Goal: Information Seeking & Learning: Learn about a topic

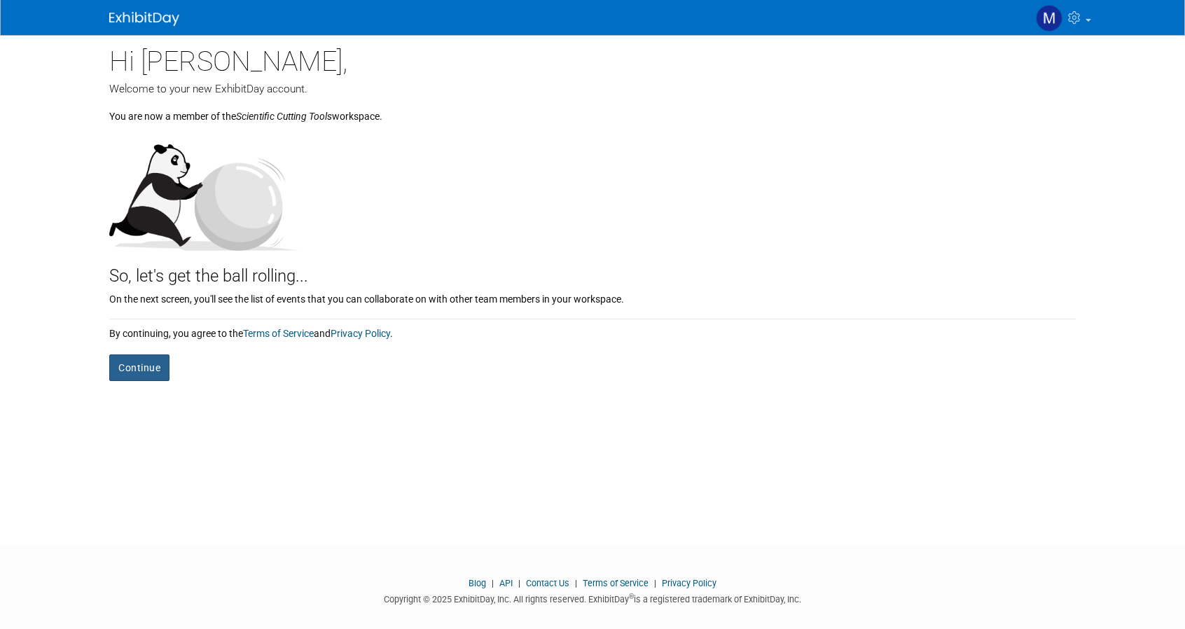
click at [143, 369] on button "Continue" at bounding box center [139, 368] width 60 height 27
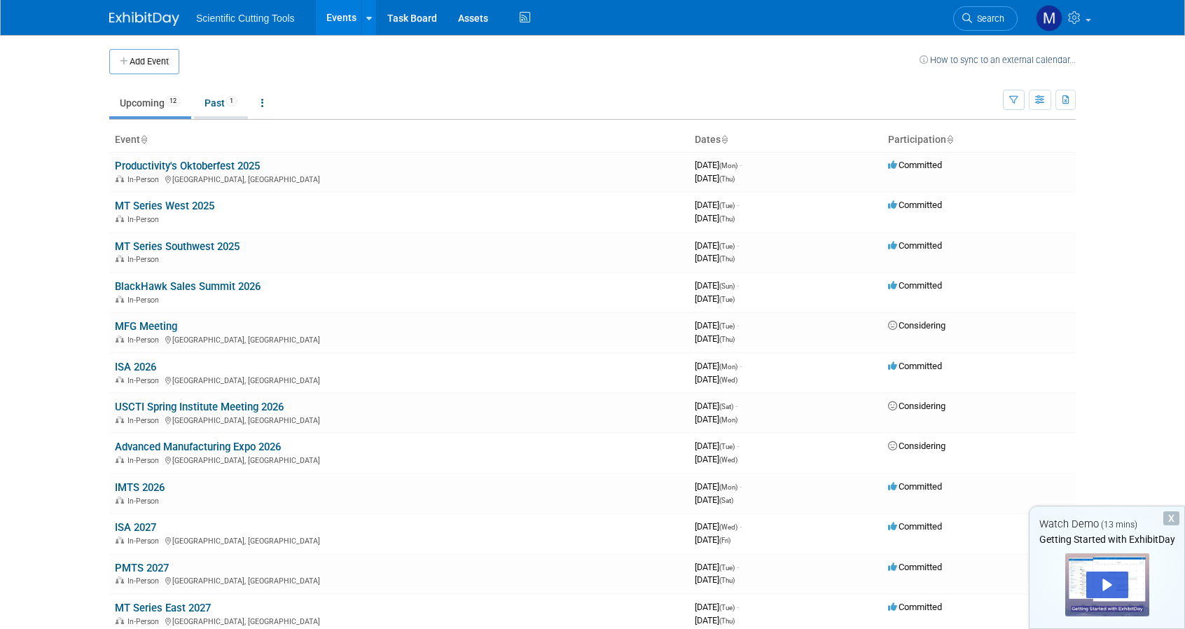
click at [212, 100] on link "Past 1" at bounding box center [221, 103] width 54 height 27
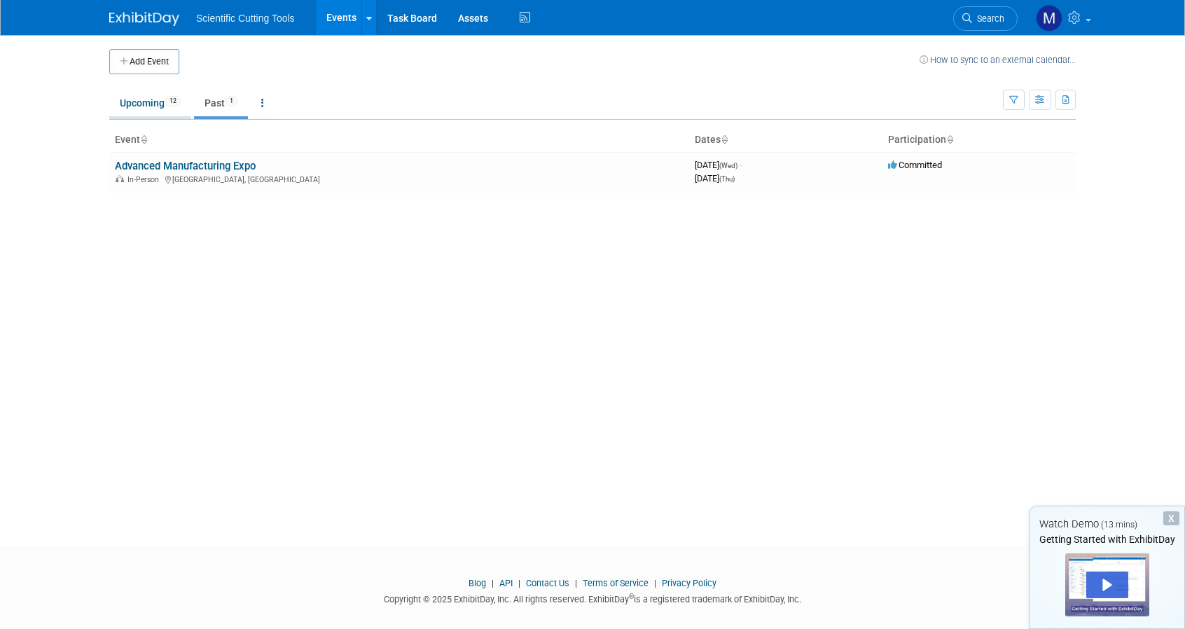
click at [127, 105] on link "Upcoming 12" at bounding box center [150, 103] width 82 height 27
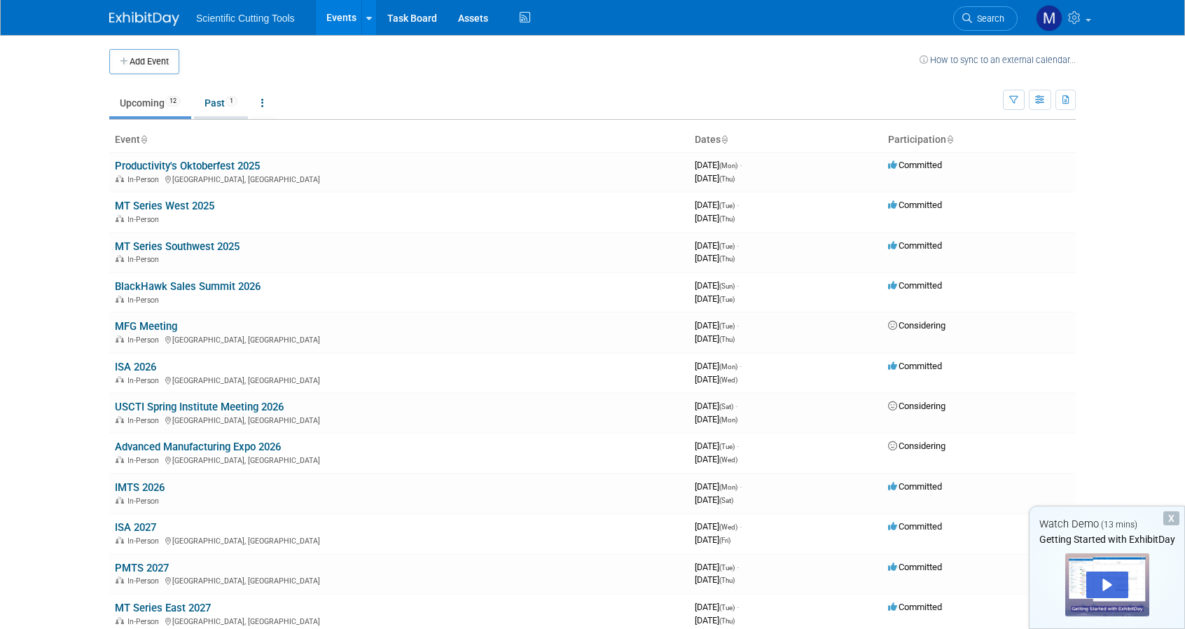
click at [235, 106] on link "Past 1" at bounding box center [221, 103] width 54 height 27
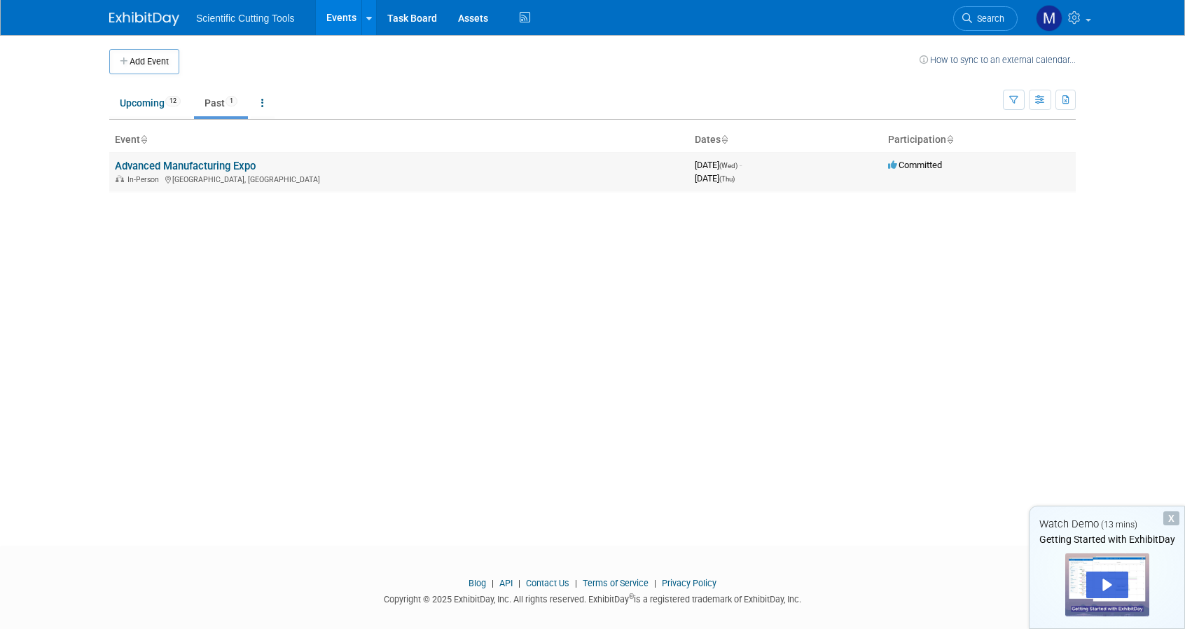
click at [194, 167] on link "Advanced Manufacturing Expo" at bounding box center [185, 166] width 141 height 13
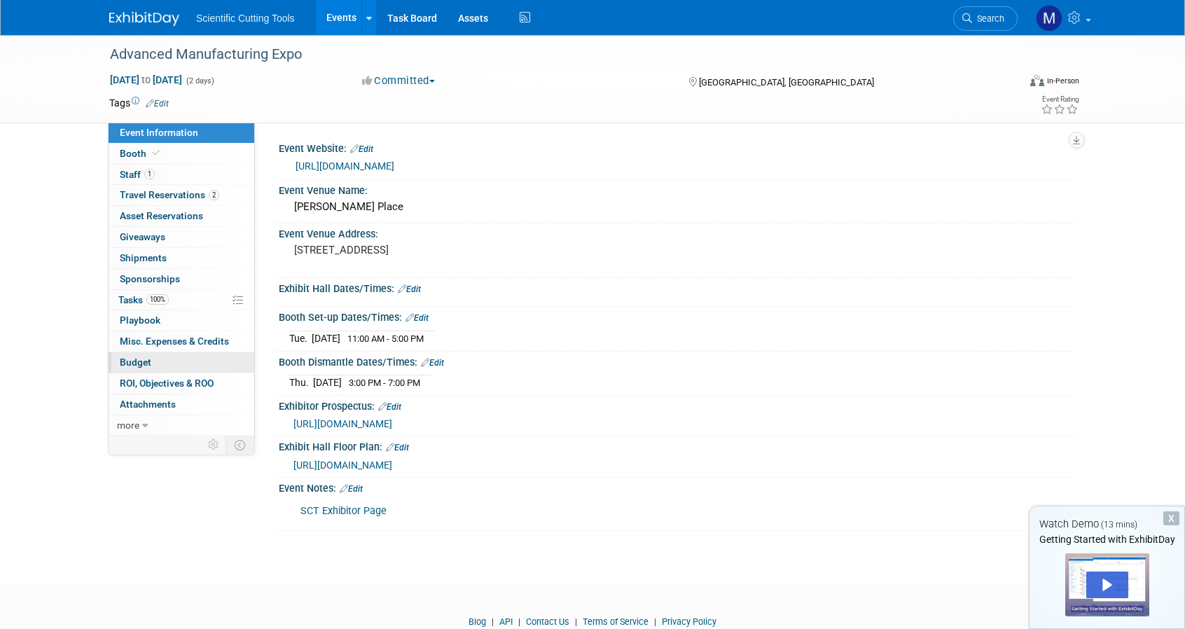
click at [132, 362] on span "Budget" at bounding box center [136, 362] width 32 height 11
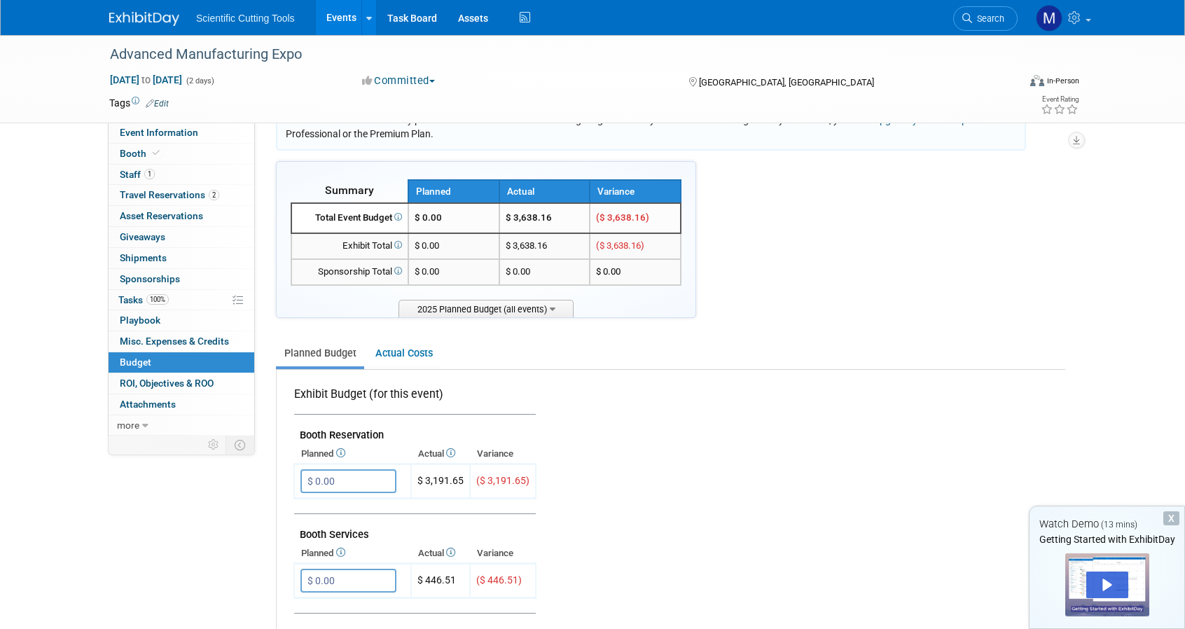
scroll to position [70, 0]
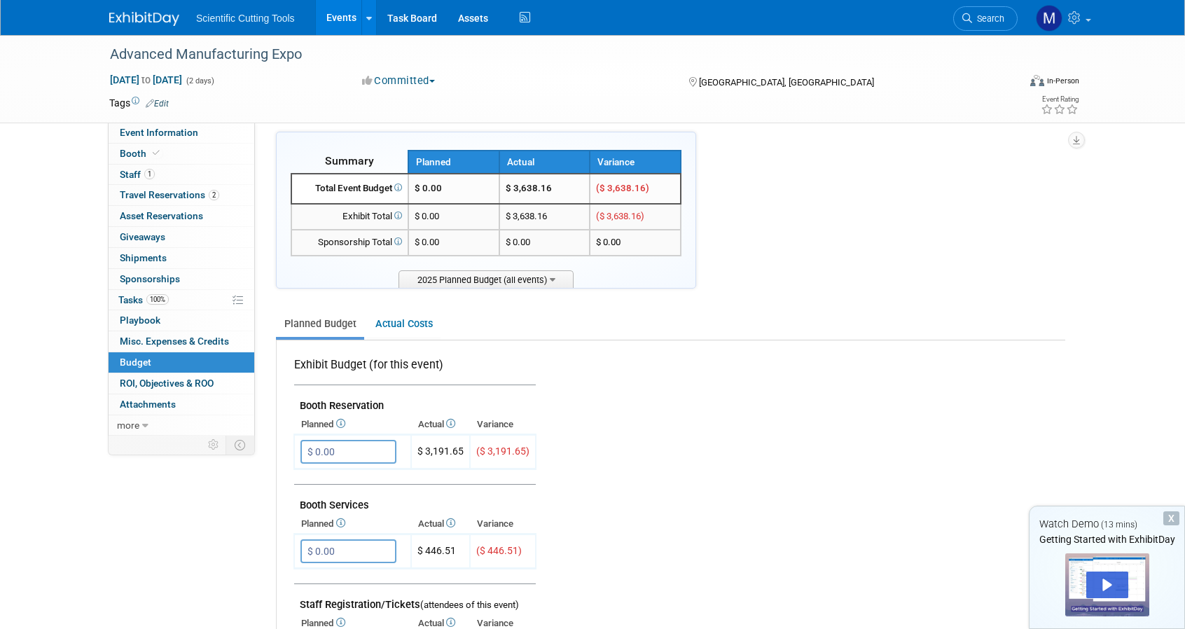
click at [452, 188] on td "$ 0.00" at bounding box center [453, 189] width 91 height 30
click at [480, 284] on span "2025 Planned Budget (all events)" at bounding box center [486, 279] width 175 height 18
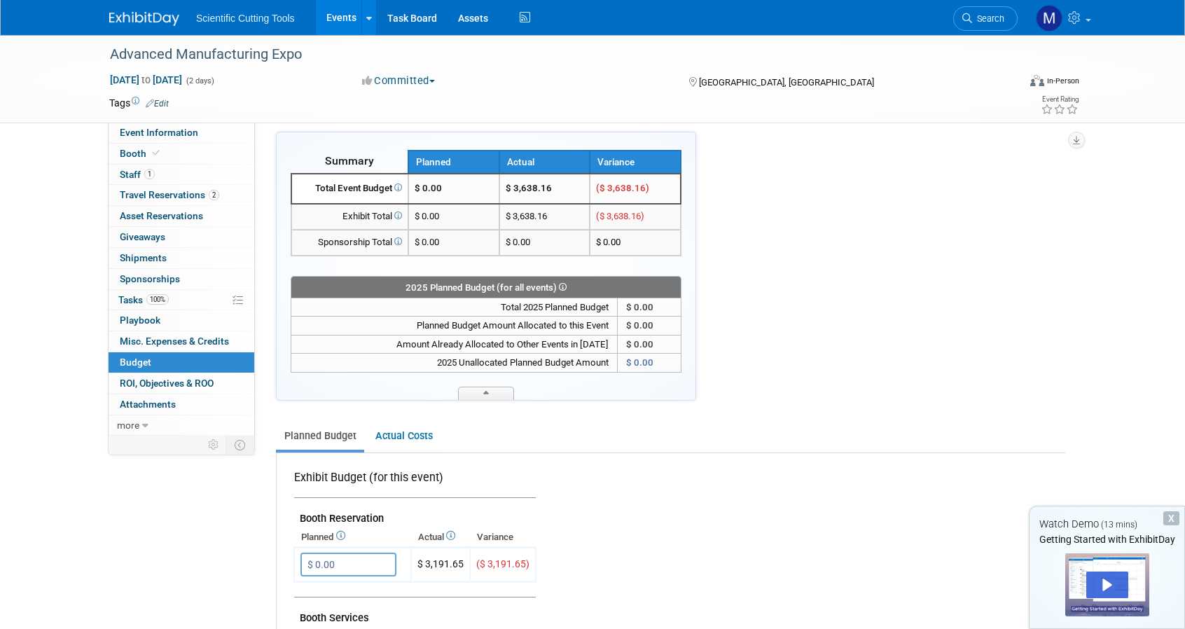
drag, startPoint x: 666, startPoint y: 309, endPoint x: 623, endPoint y: 305, distance: 42.9
click at [623, 305] on td "$ 0.00" at bounding box center [650, 307] width 64 height 19
click at [668, 310] on td "$ 0.00" at bounding box center [650, 307] width 64 height 19
click at [452, 191] on td "$ 0.00" at bounding box center [453, 189] width 91 height 30
click at [451, 214] on td "$ 0.00" at bounding box center [453, 217] width 91 height 26
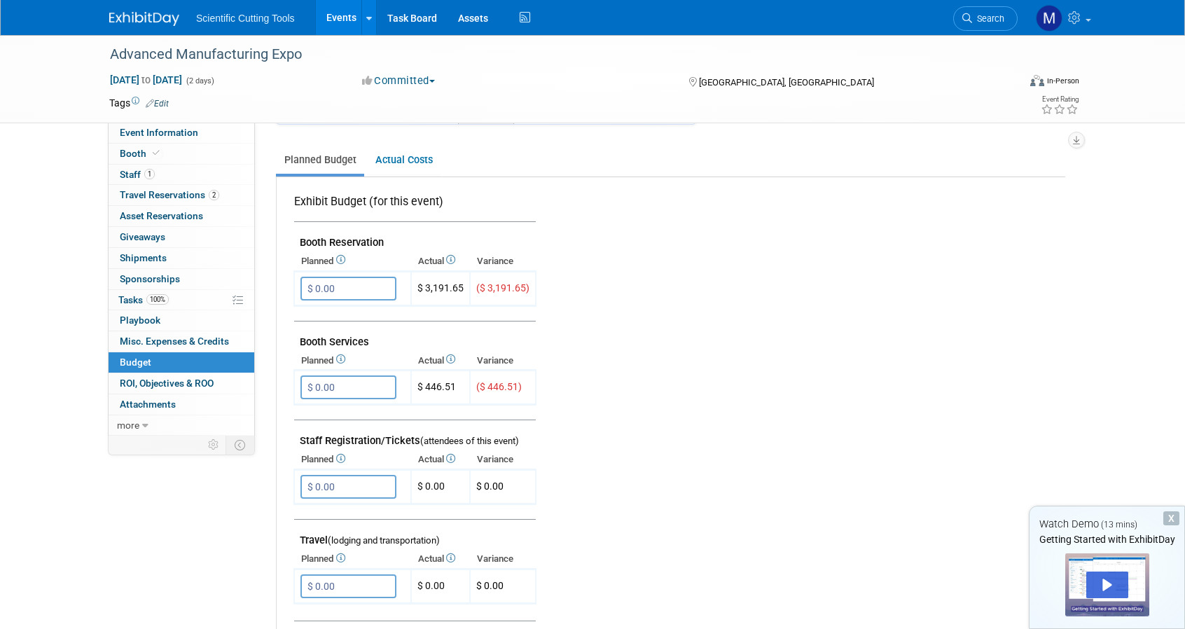
scroll to position [350, 0]
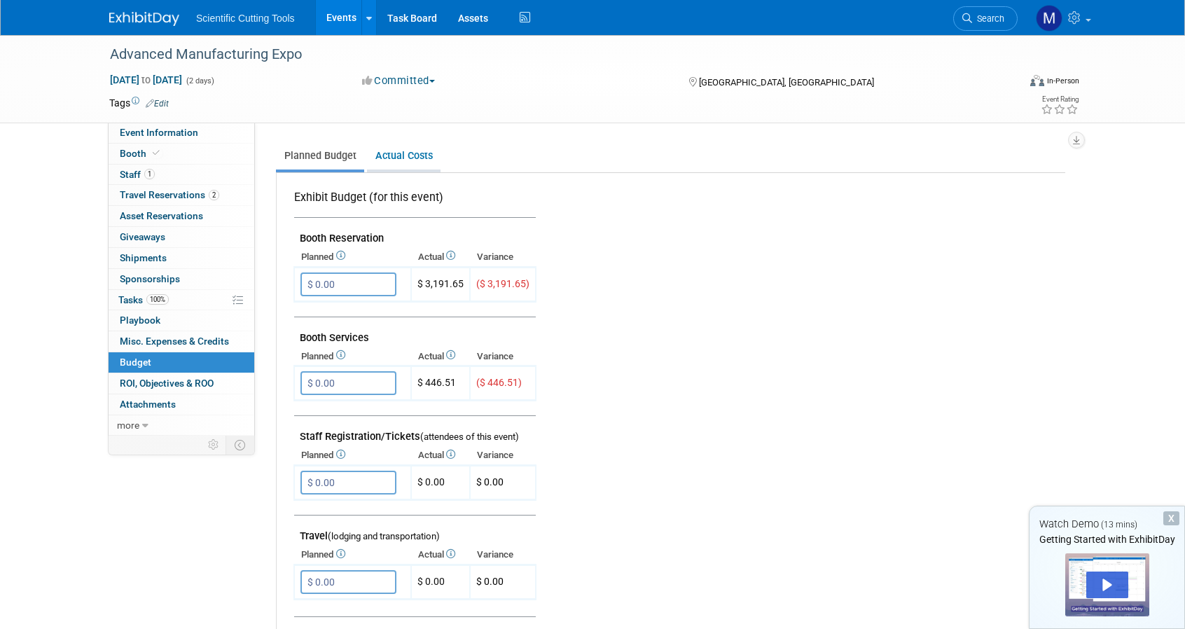
click at [408, 147] on link "Actual Costs" at bounding box center [404, 156] width 74 height 26
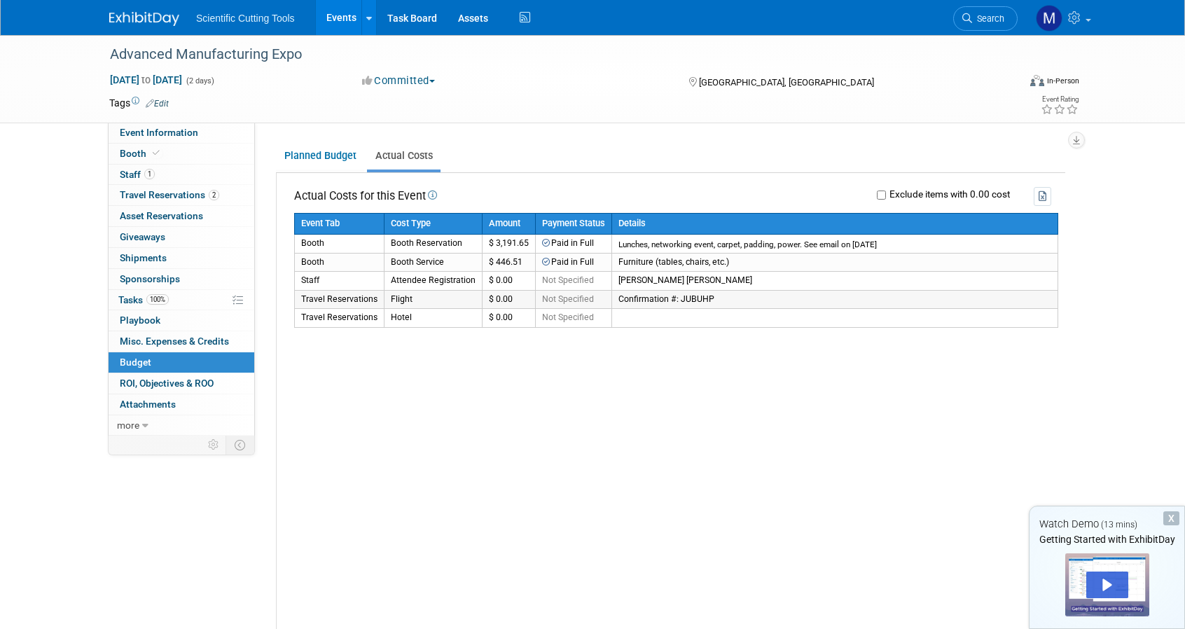
click at [510, 304] on td "$ 0.00" at bounding box center [509, 299] width 53 height 18
click at [510, 296] on td "$ 0.00" at bounding box center [509, 299] width 53 height 18
click at [314, 156] on link "Planned Budget" at bounding box center [320, 156] width 88 height 26
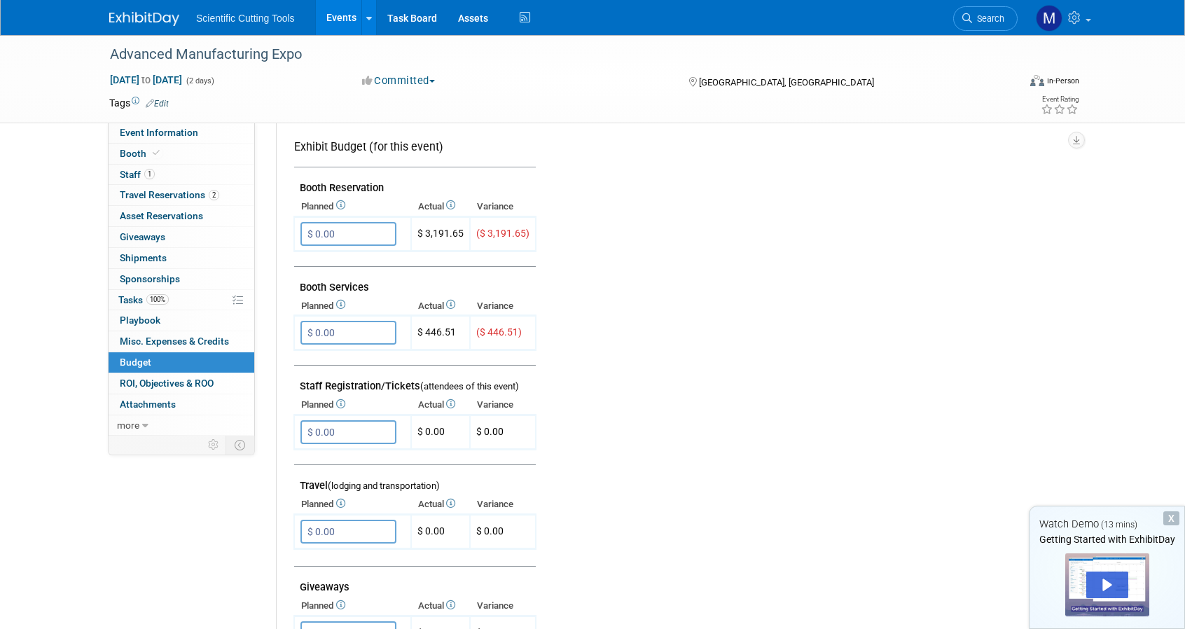
scroll to position [410, 0]
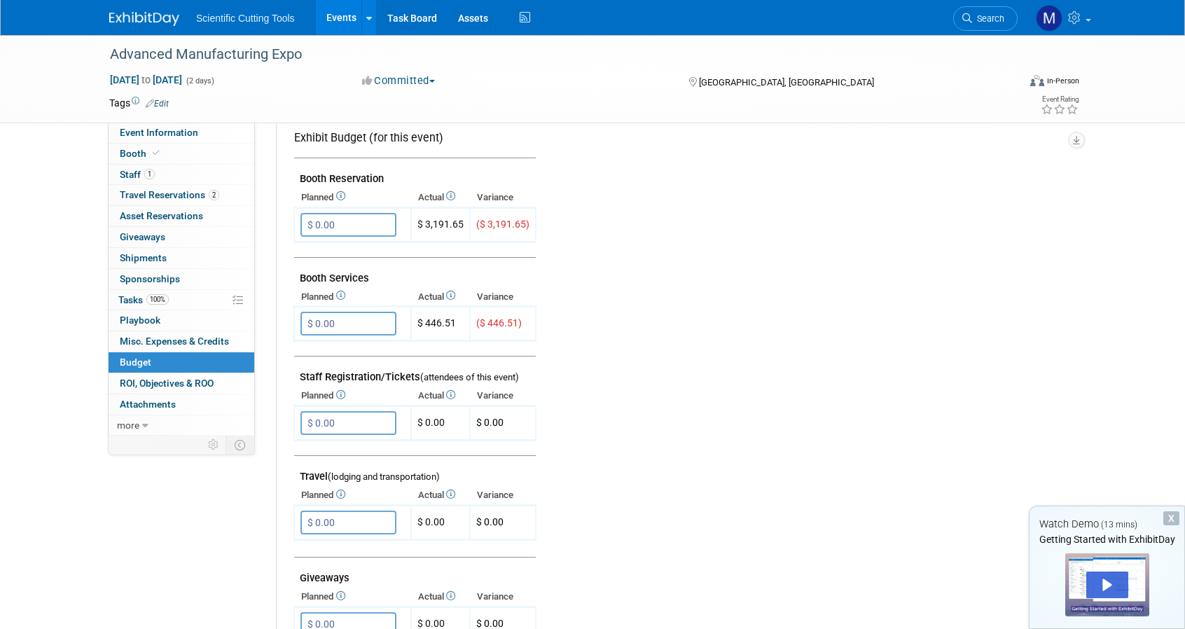
click at [343, 296] on icon at bounding box center [339, 295] width 11 height 9
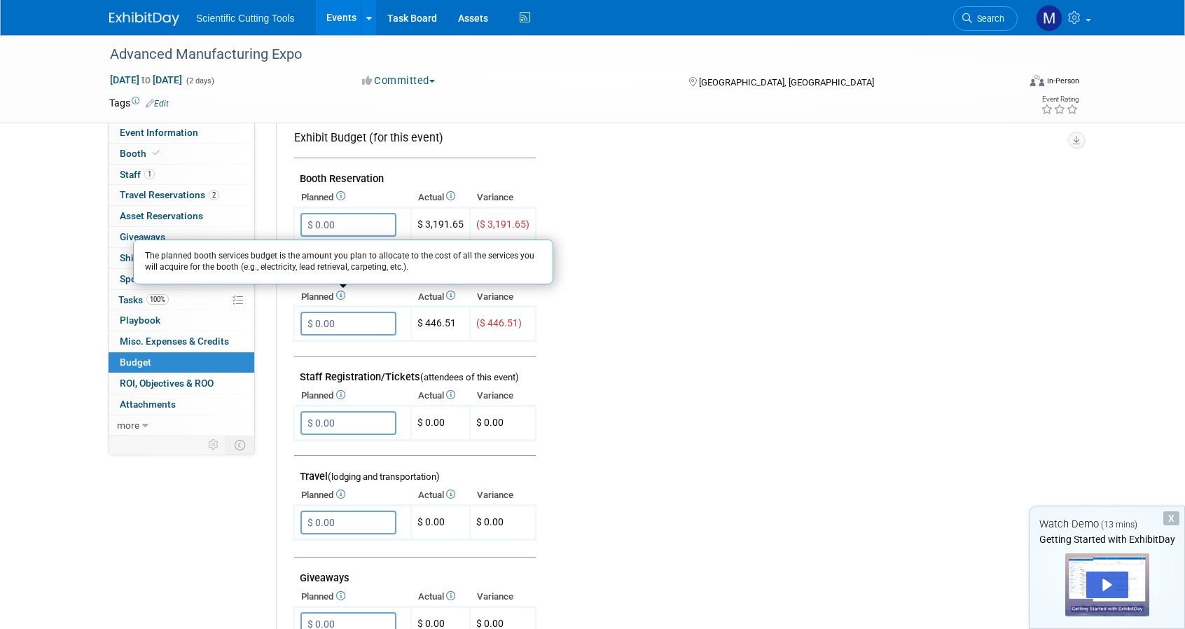
click at [343, 296] on icon at bounding box center [339, 295] width 11 height 9
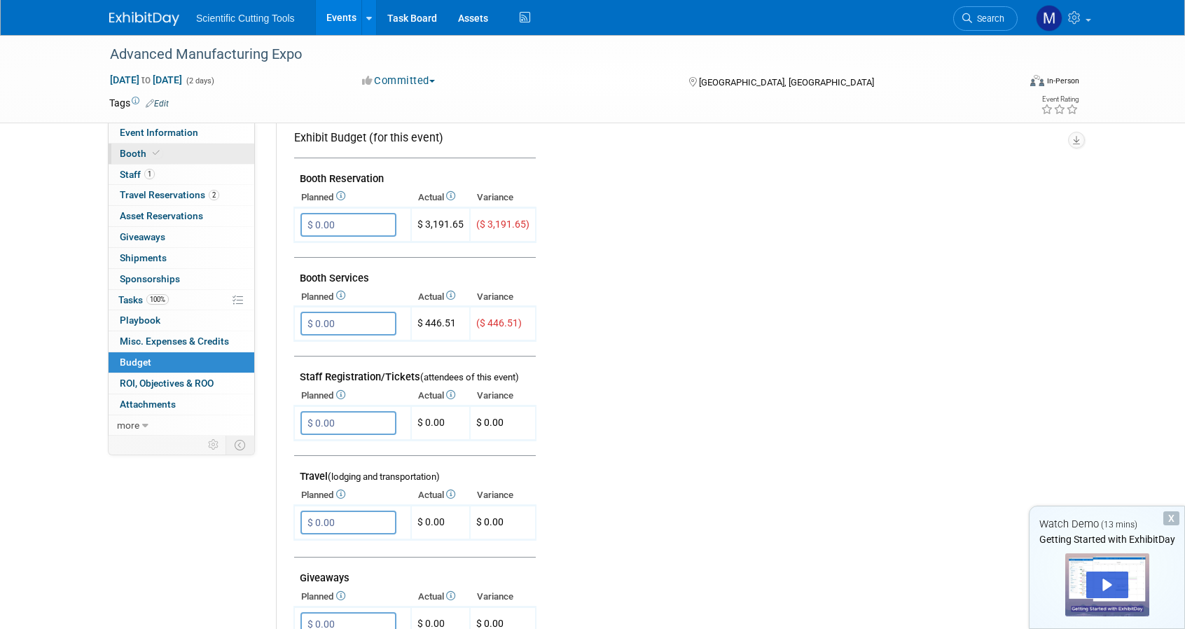
click at [153, 153] on icon at bounding box center [156, 153] width 7 height 8
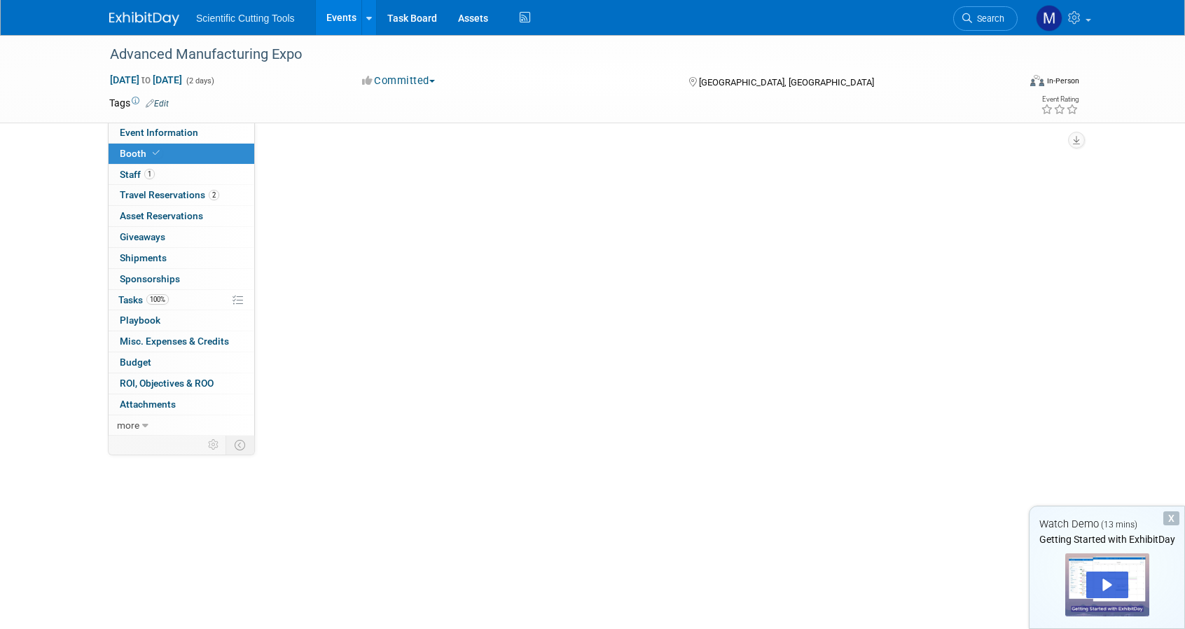
scroll to position [0, 0]
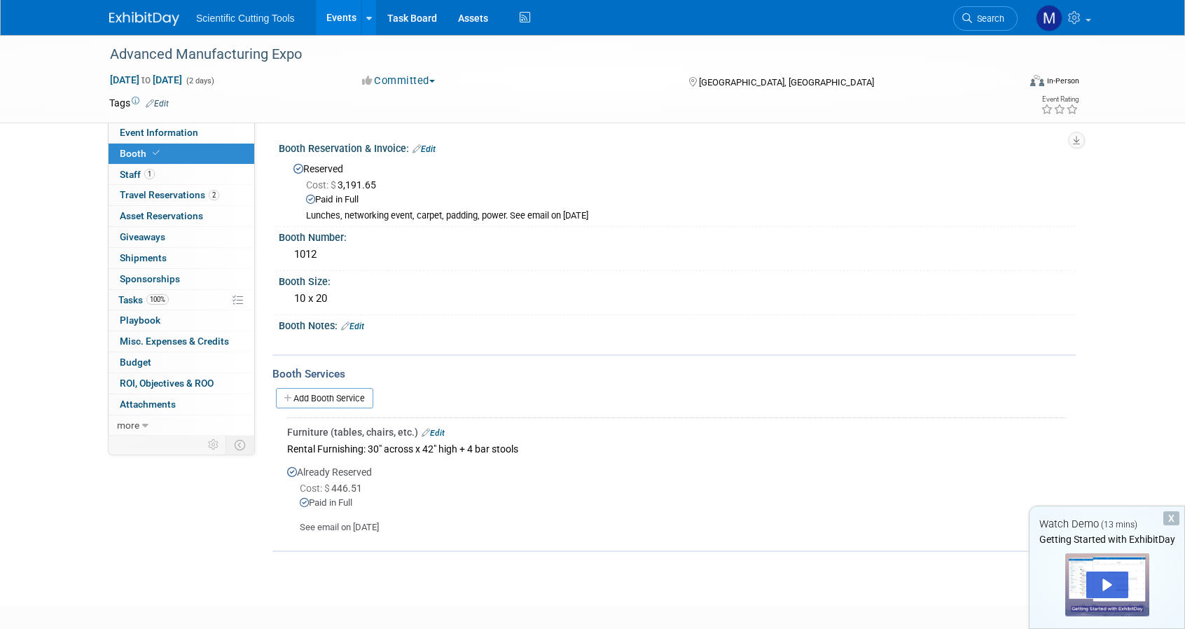
click at [362, 329] on link "Edit" at bounding box center [352, 327] width 23 height 10
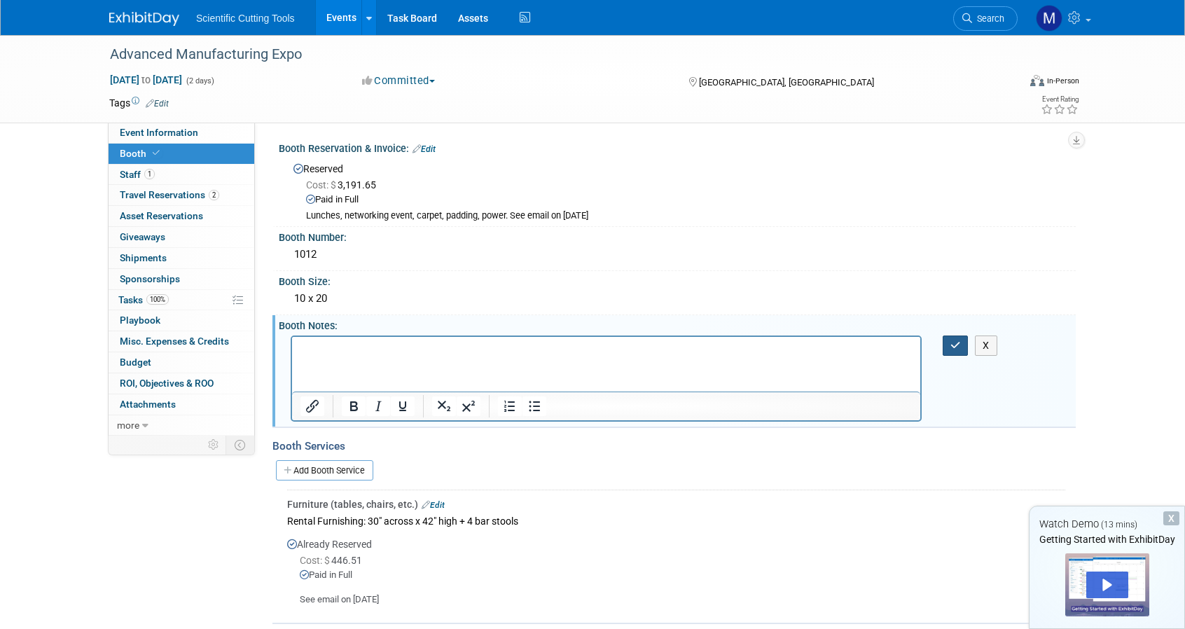
click at [960, 343] on icon "button" at bounding box center [956, 346] width 11 height 10
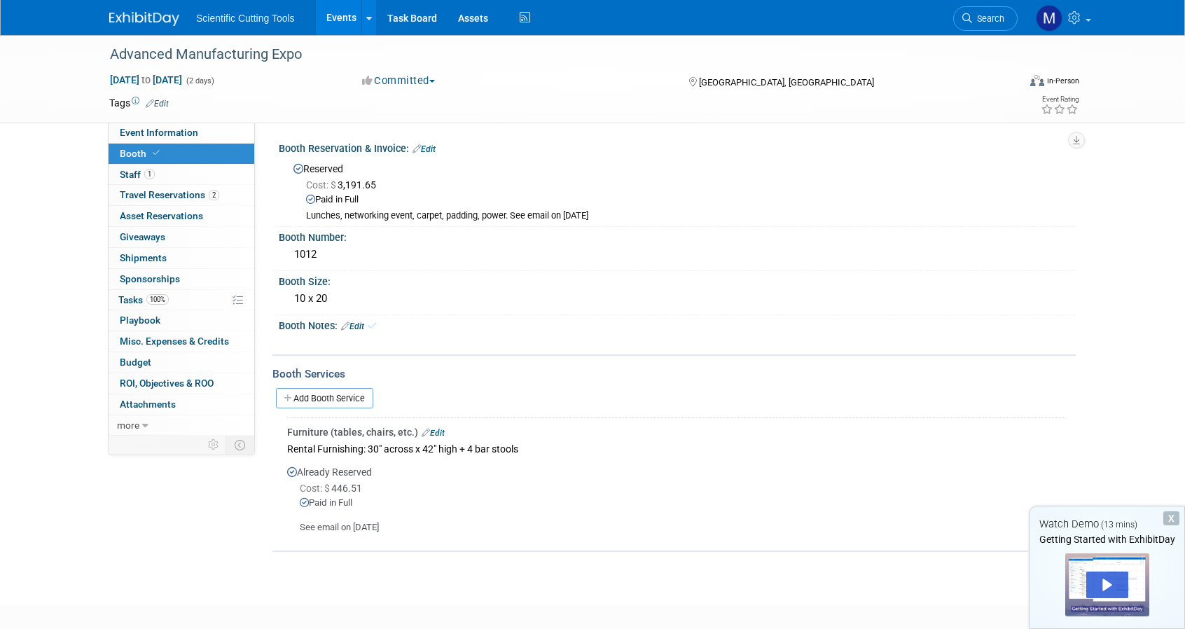
click at [433, 429] on link "Edit" at bounding box center [433, 433] width 23 height 10
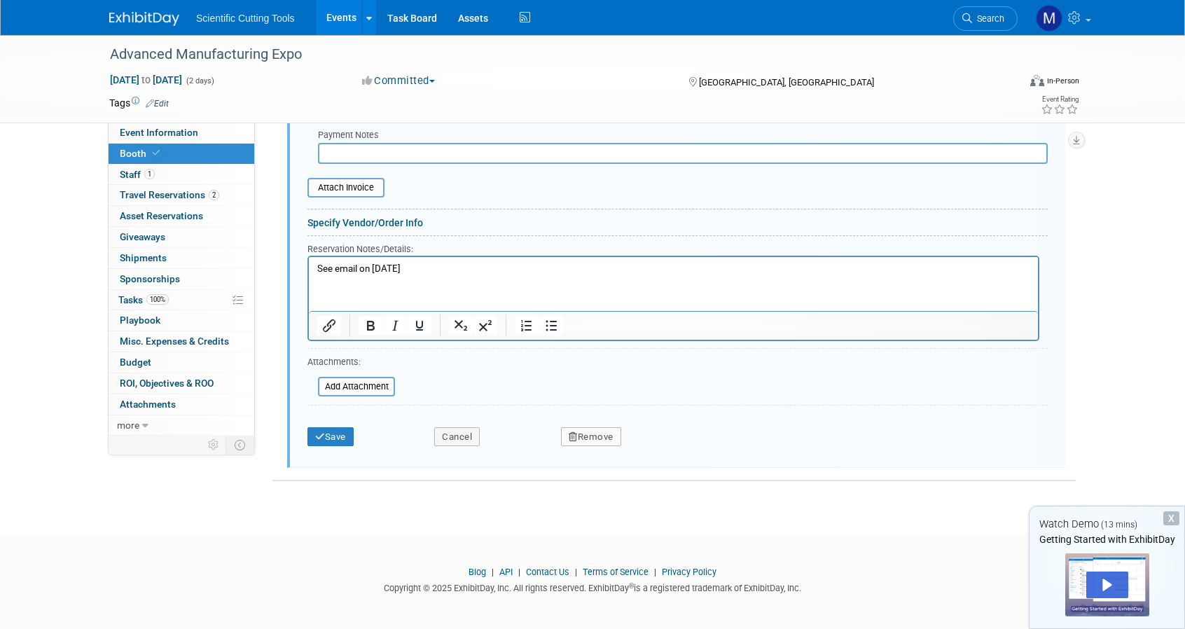
scroll to position [541, 0]
click at [354, 431] on button "Save" at bounding box center [331, 437] width 46 height 20
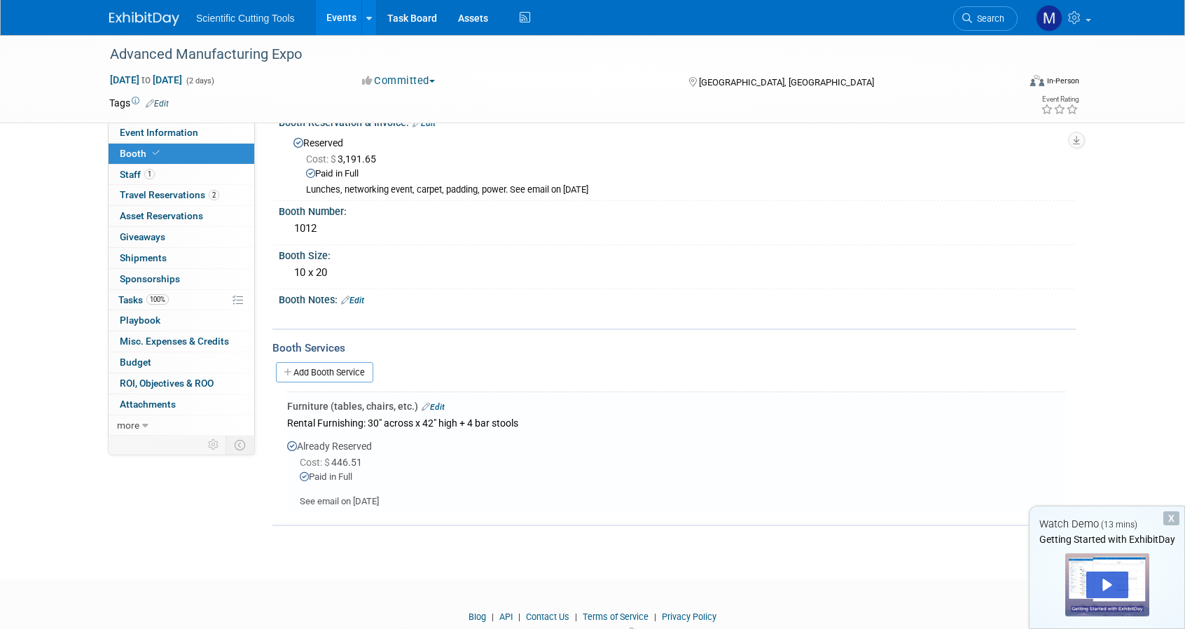
scroll to position [0, 0]
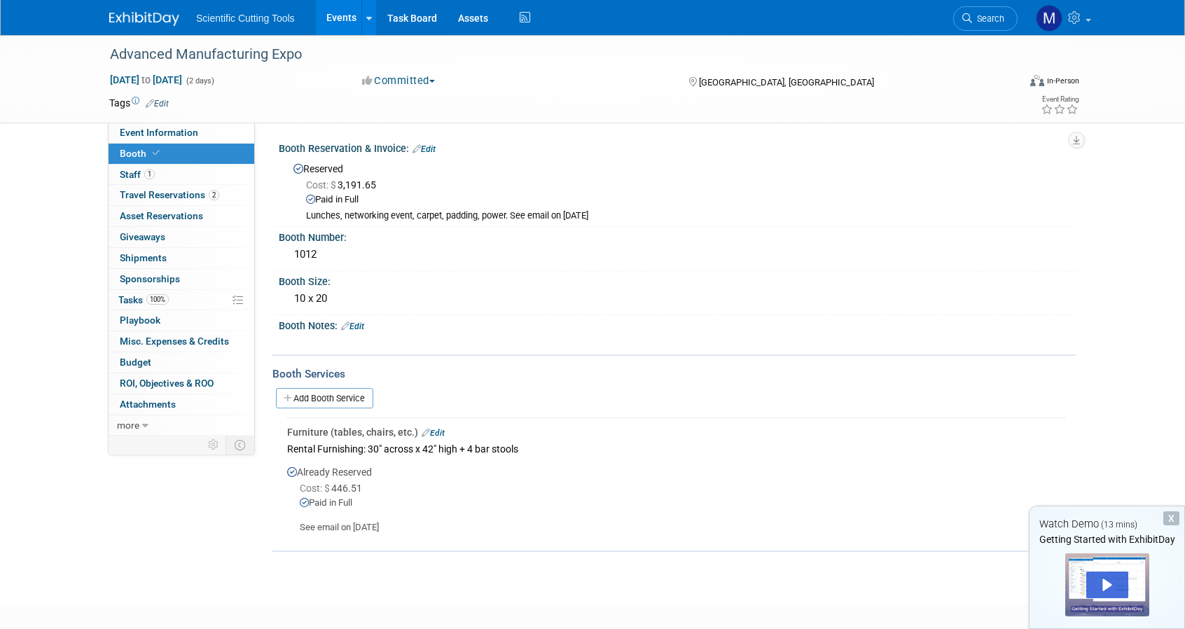
click at [432, 151] on link "Edit" at bounding box center [424, 149] width 23 height 10
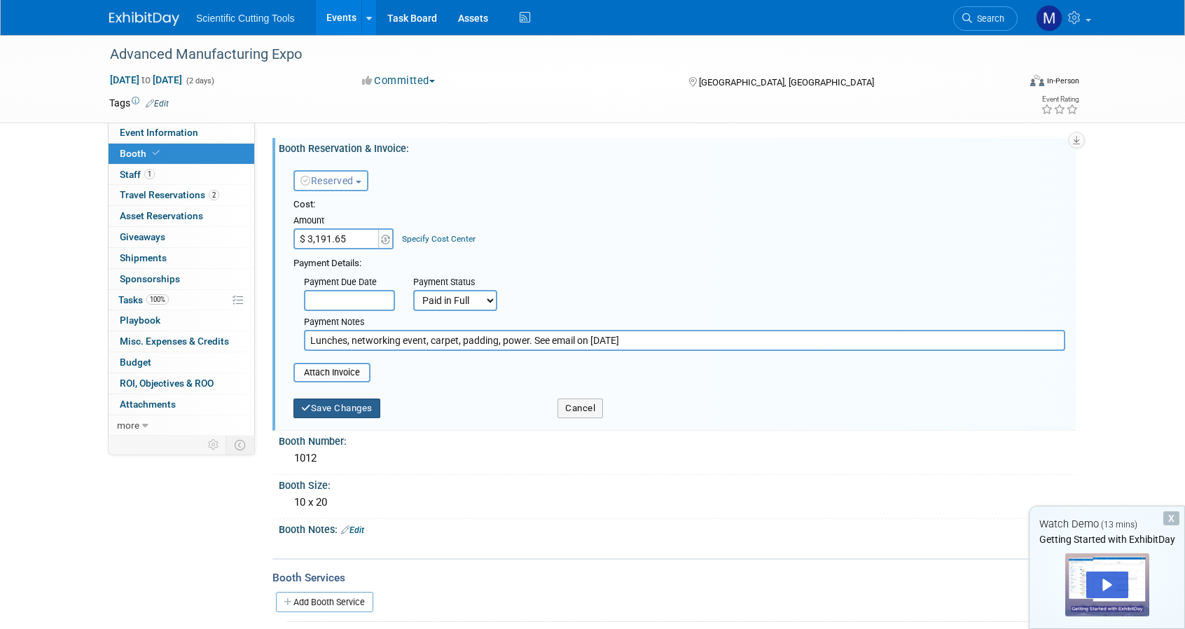
click at [360, 411] on button "Save Changes" at bounding box center [337, 409] width 87 height 20
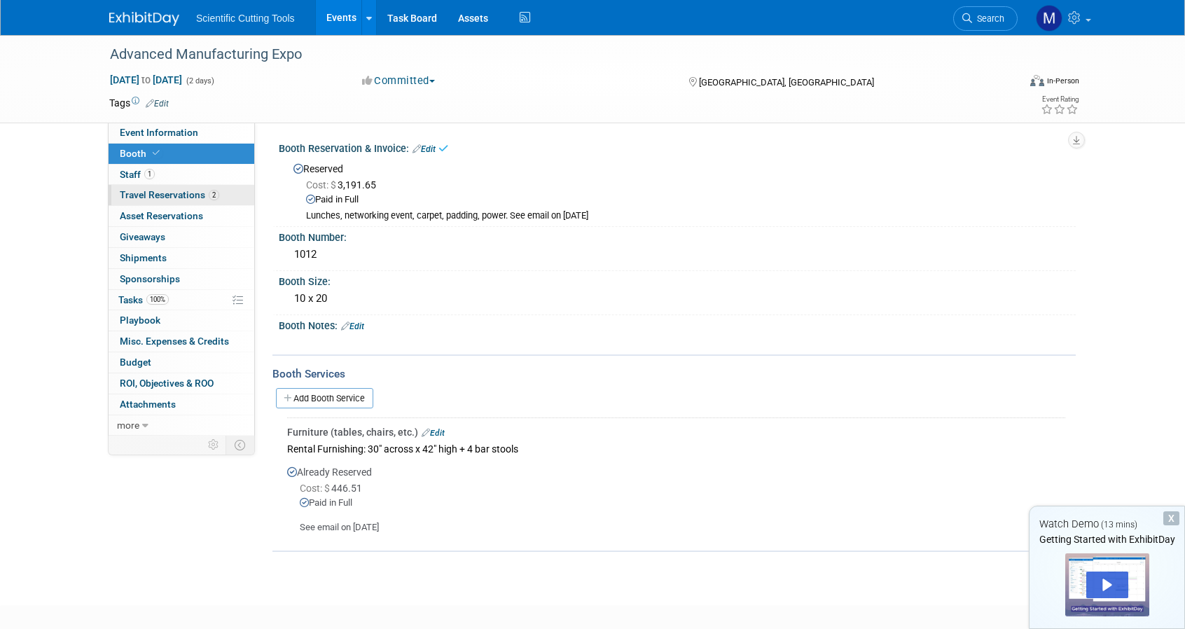
click at [170, 195] on span "Travel Reservations 2" at bounding box center [169, 194] width 99 height 11
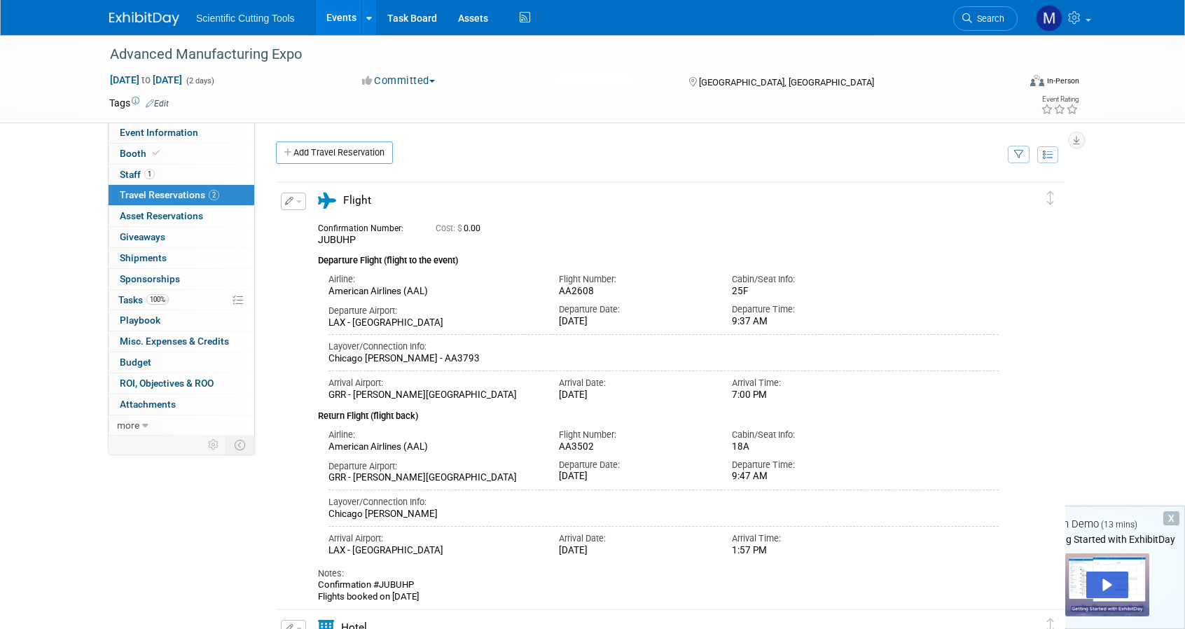
click at [300, 206] on button "button" at bounding box center [293, 202] width 25 height 18
click at [317, 221] on button "Edit Reservation" at bounding box center [341, 226] width 118 height 20
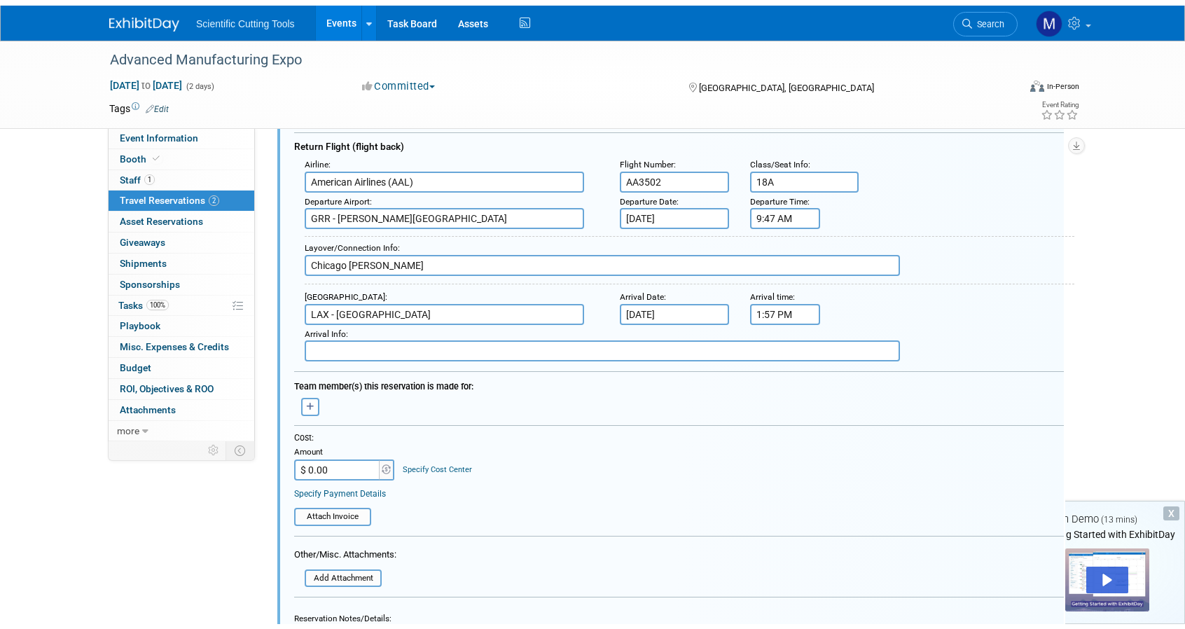
scroll to position [583, 0]
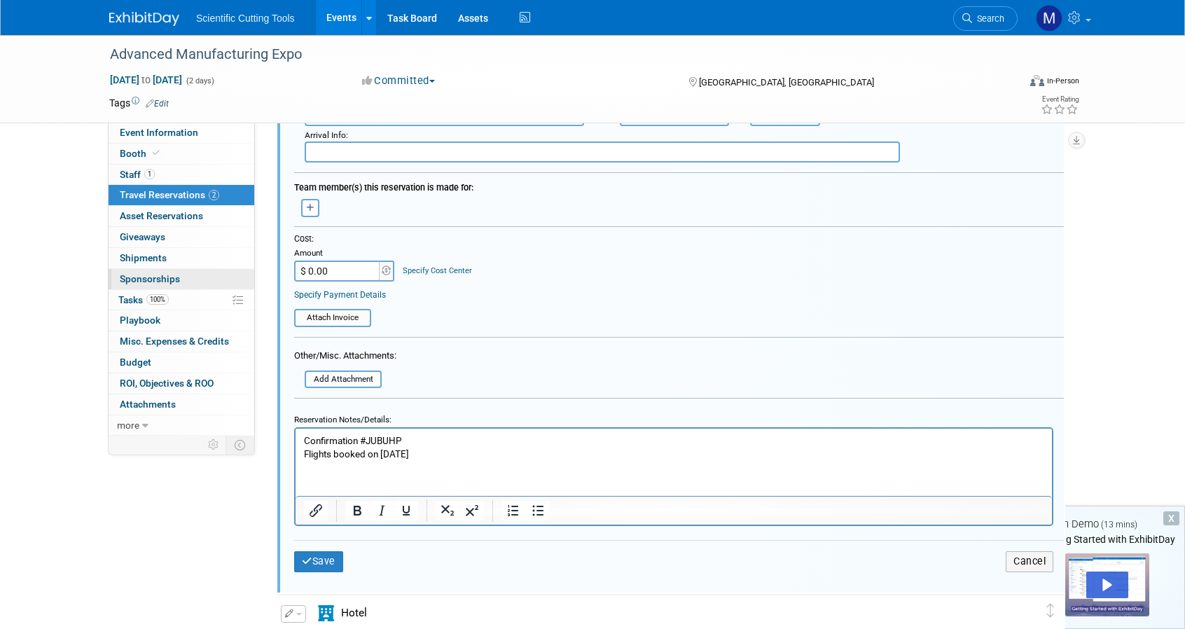
drag, startPoint x: 355, startPoint y: 270, endPoint x: 158, endPoint y: 267, distance: 196.2
click at [158, 267] on div "Event Information Event Info Booth Booth 1 Staff 1 Staff 2 Travel Reservations …" at bounding box center [593, 81] width 988 height 1258
click at [338, 271] on input "$ 0.00" at bounding box center [338, 271] width 88 height 21
type input "$ 580.00"
click at [319, 563] on button "Save" at bounding box center [318, 561] width 49 height 20
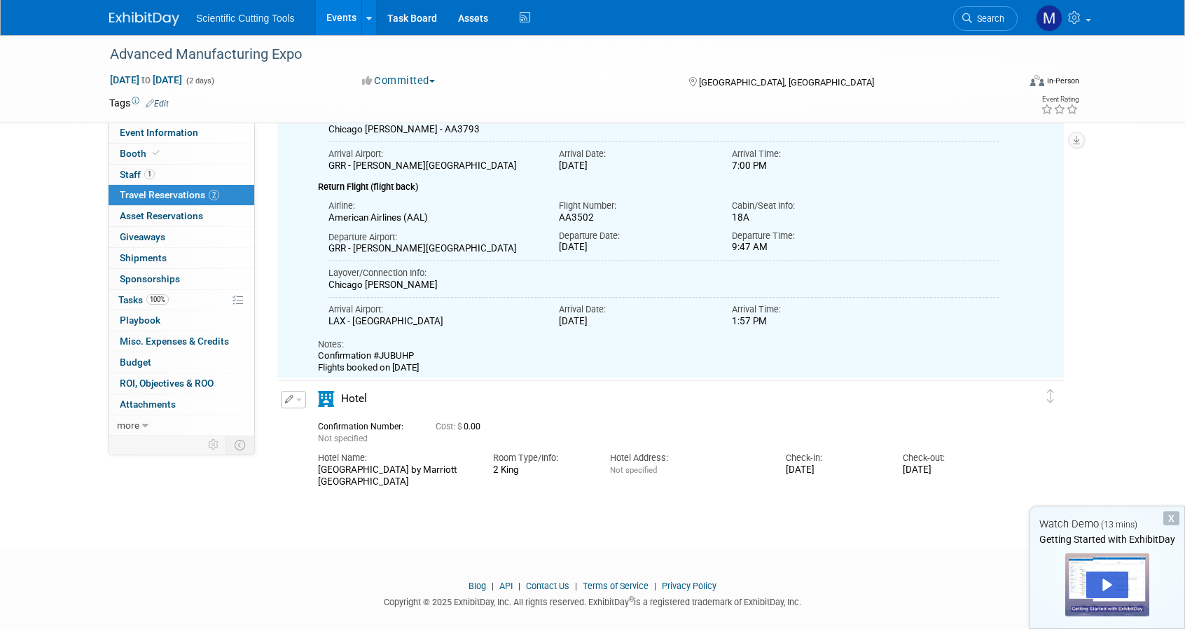
scroll to position [246, 0]
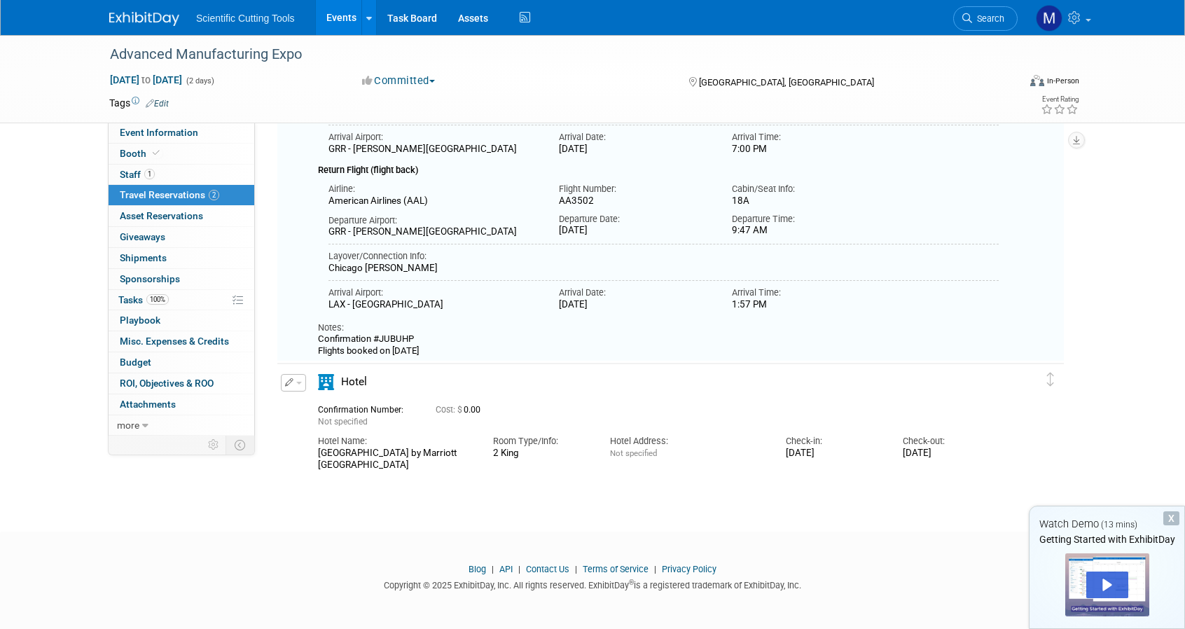
click at [296, 382] on span "button" at bounding box center [299, 383] width 6 height 3
click at [316, 407] on button "Edit Reservation" at bounding box center [341, 407] width 118 height 20
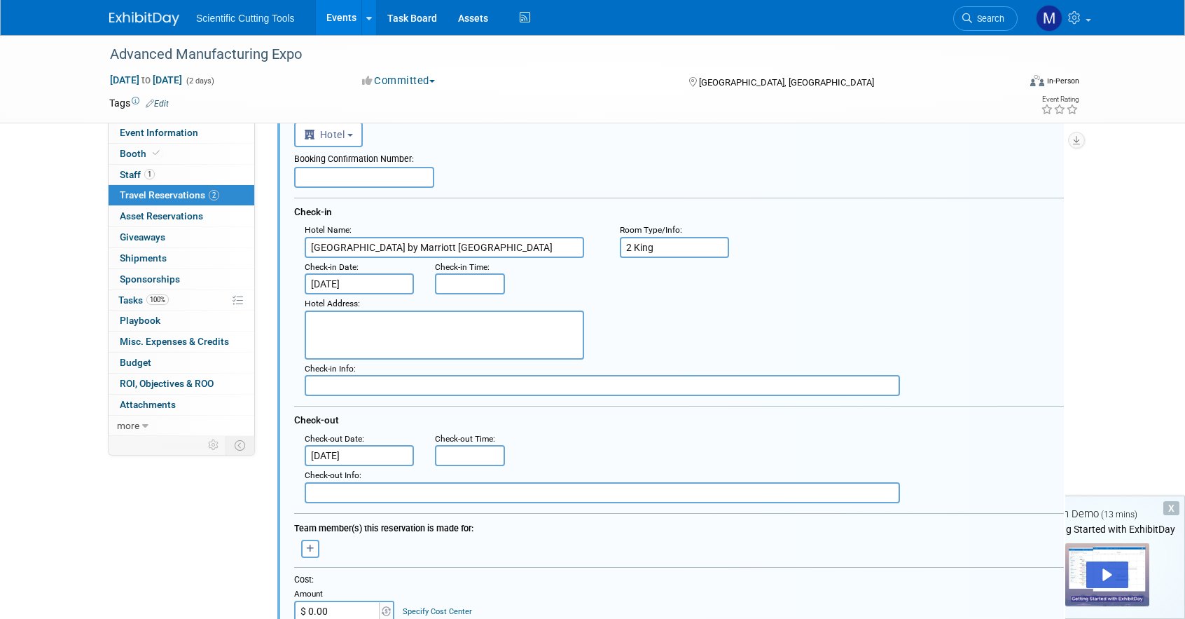
scroll to position [660, 0]
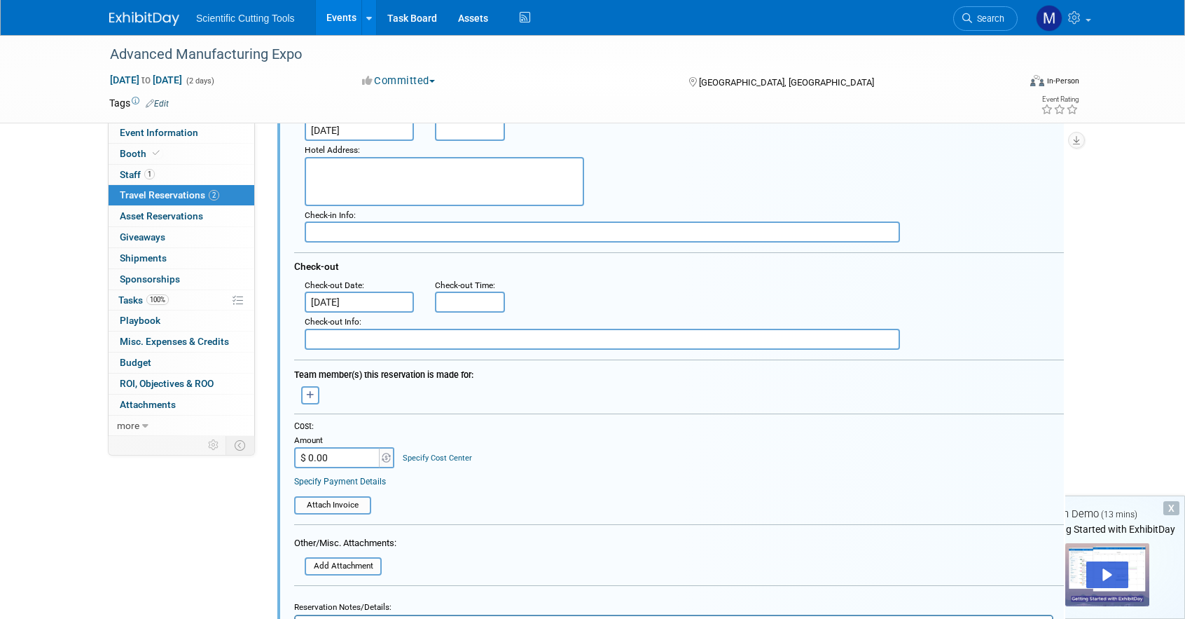
click at [342, 462] on input "$ 0.00" at bounding box center [338, 457] width 88 height 21
type input "$ 1,479.00"
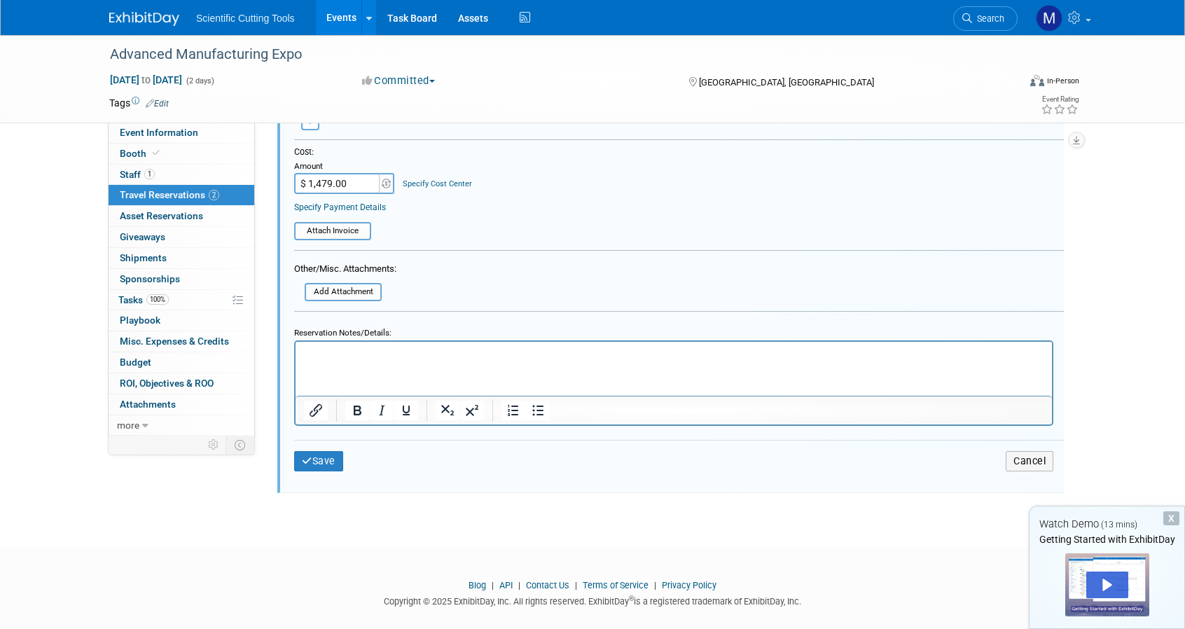
scroll to position [935, 0]
click at [315, 462] on button "Save" at bounding box center [318, 461] width 49 height 20
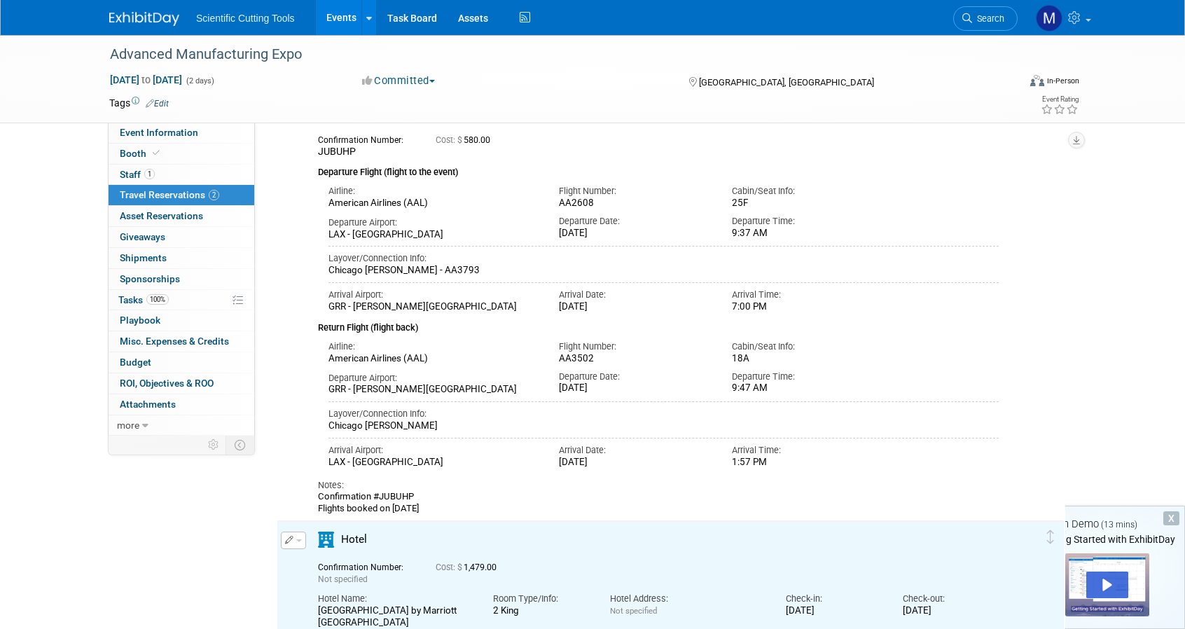
scroll to position [0, 0]
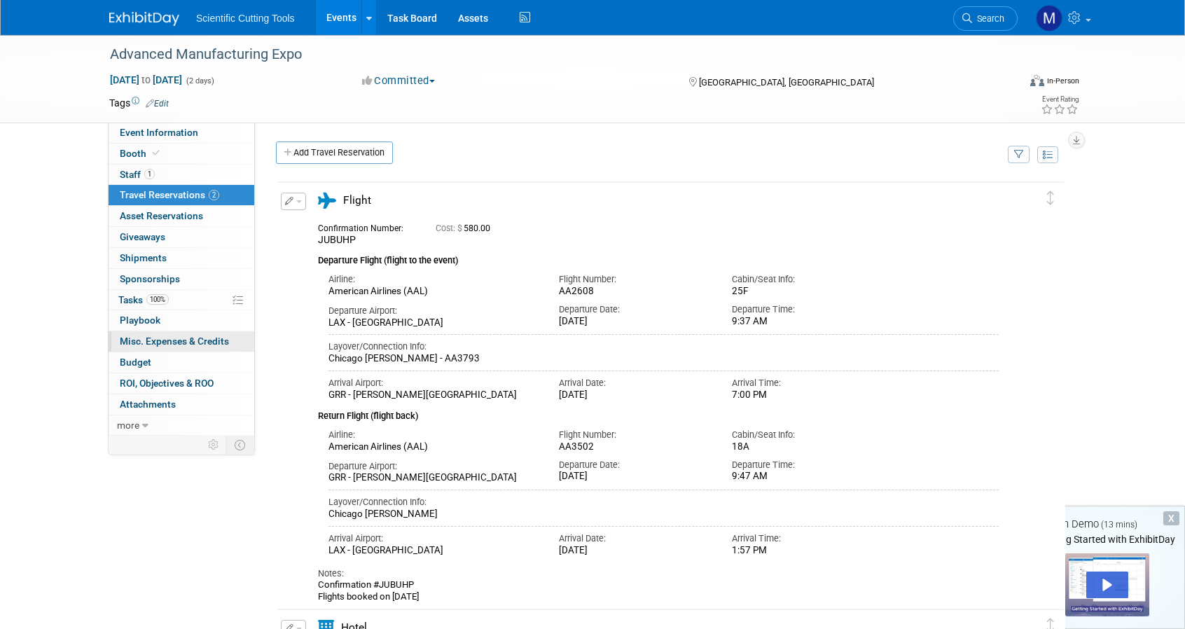
click at [156, 339] on span "Misc. Expenses & Credits 0" at bounding box center [174, 341] width 109 height 11
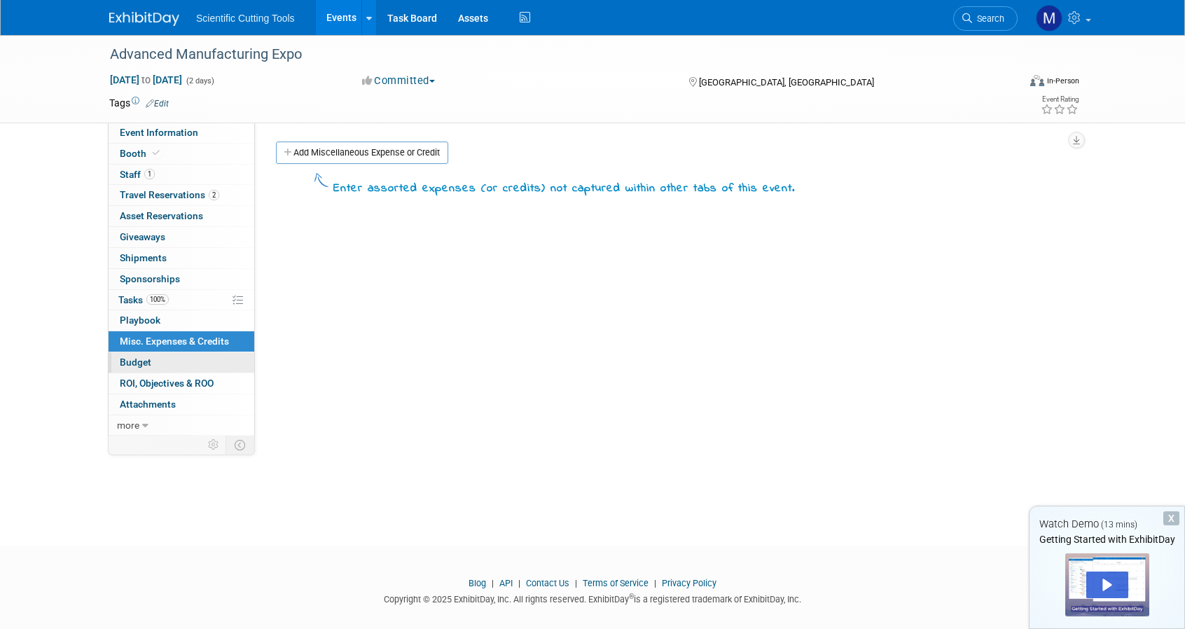
click at [142, 361] on span "Budget" at bounding box center [136, 362] width 32 height 11
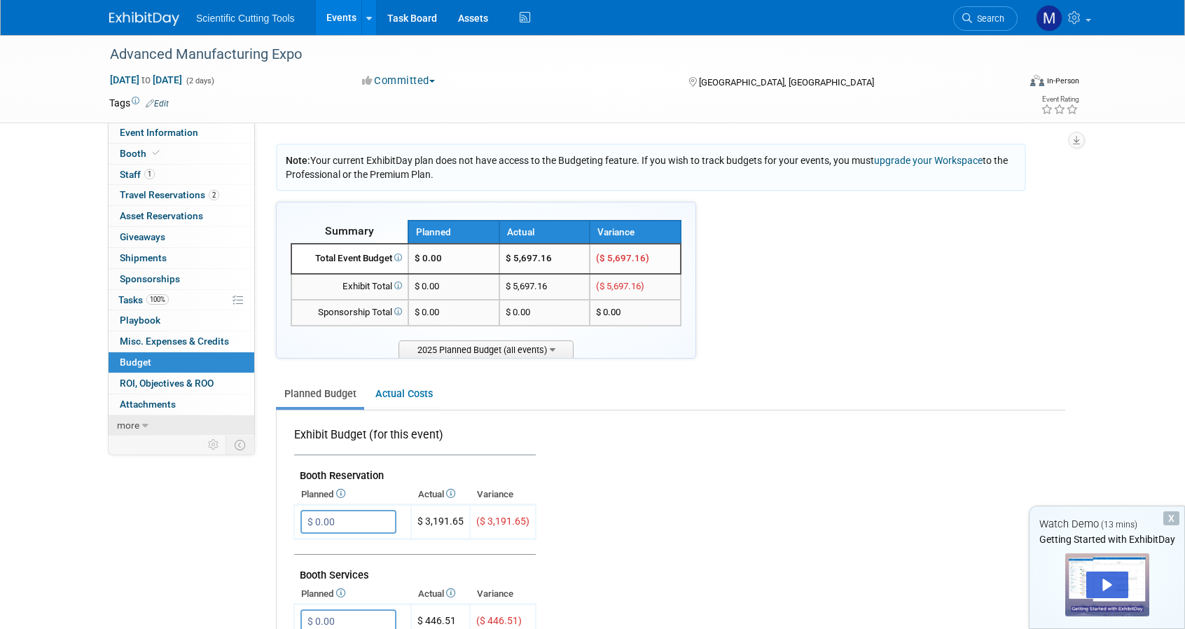
click at [137, 420] on span "more" at bounding box center [128, 425] width 22 height 11
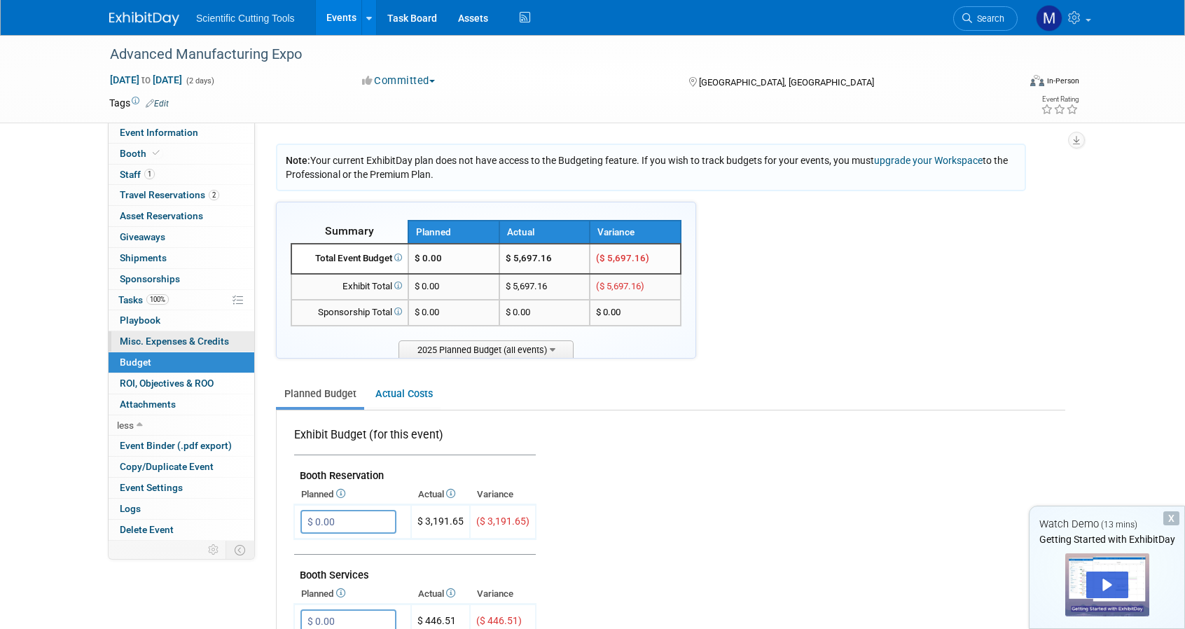
click at [165, 338] on span "Misc. Expenses & Credits 0" at bounding box center [174, 341] width 109 height 11
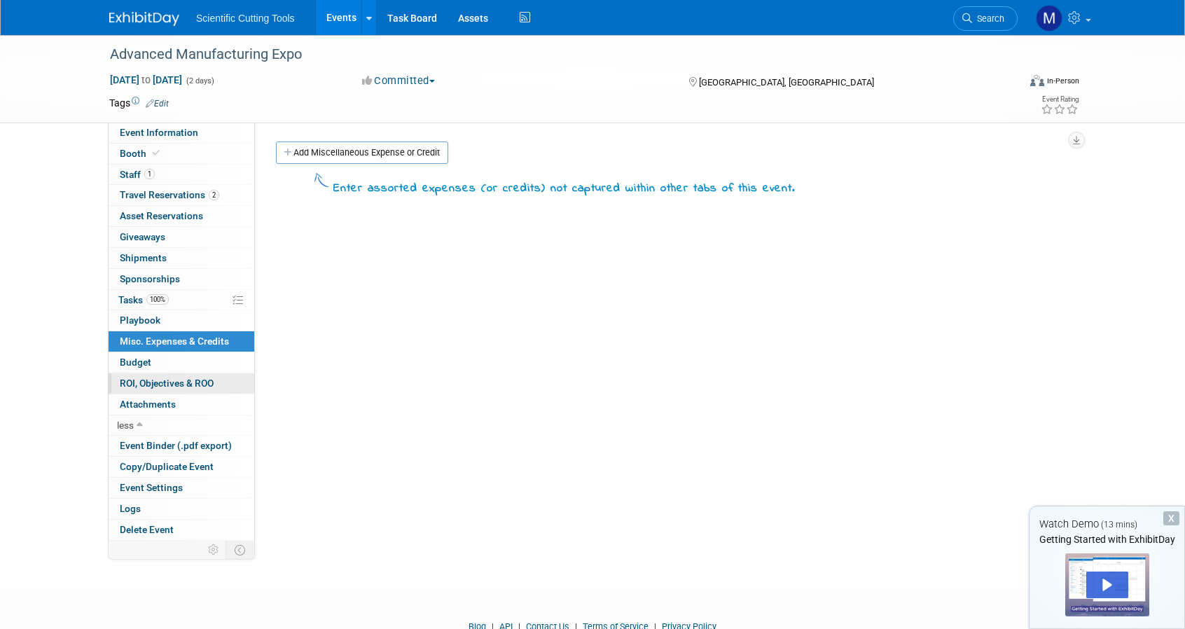
click at [162, 380] on span "ROI, Objectives & ROO 0" at bounding box center [167, 383] width 94 height 11
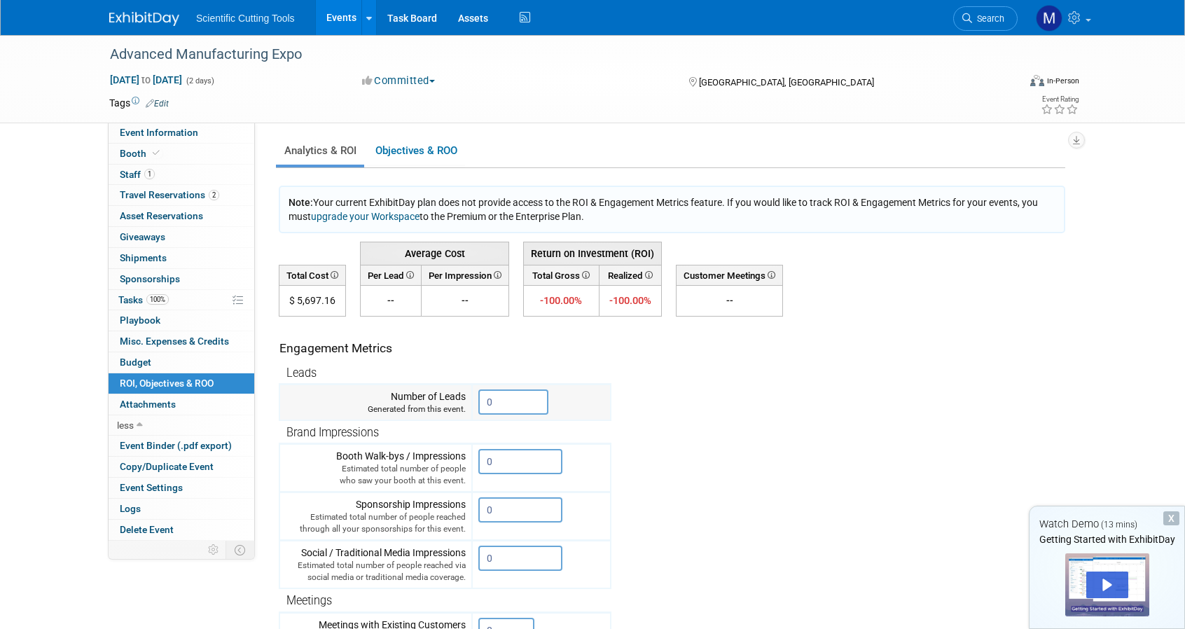
drag, startPoint x: 507, startPoint y: 397, endPoint x: 413, endPoint y: 403, distance: 94.1
click at [413, 403] on tr "Number of Leads Generated from this event. 0" at bounding box center [445, 403] width 331 height 36
click at [146, 362] on span "Budget" at bounding box center [136, 362] width 32 height 11
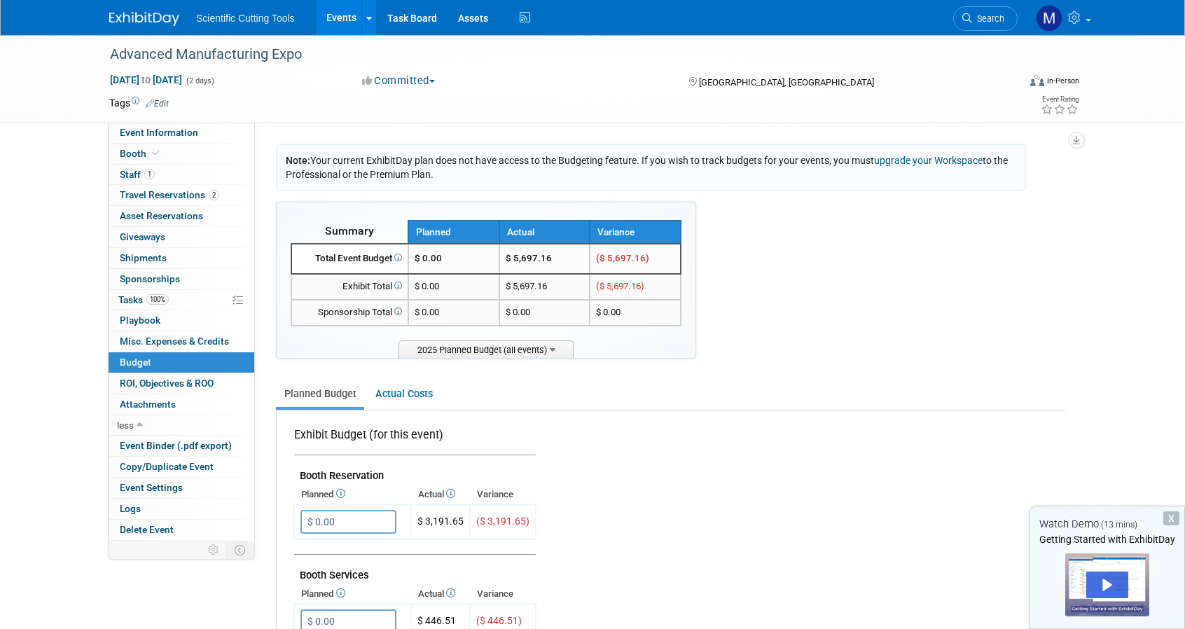
click at [349, 18] on link "Events" at bounding box center [341, 17] width 51 height 35
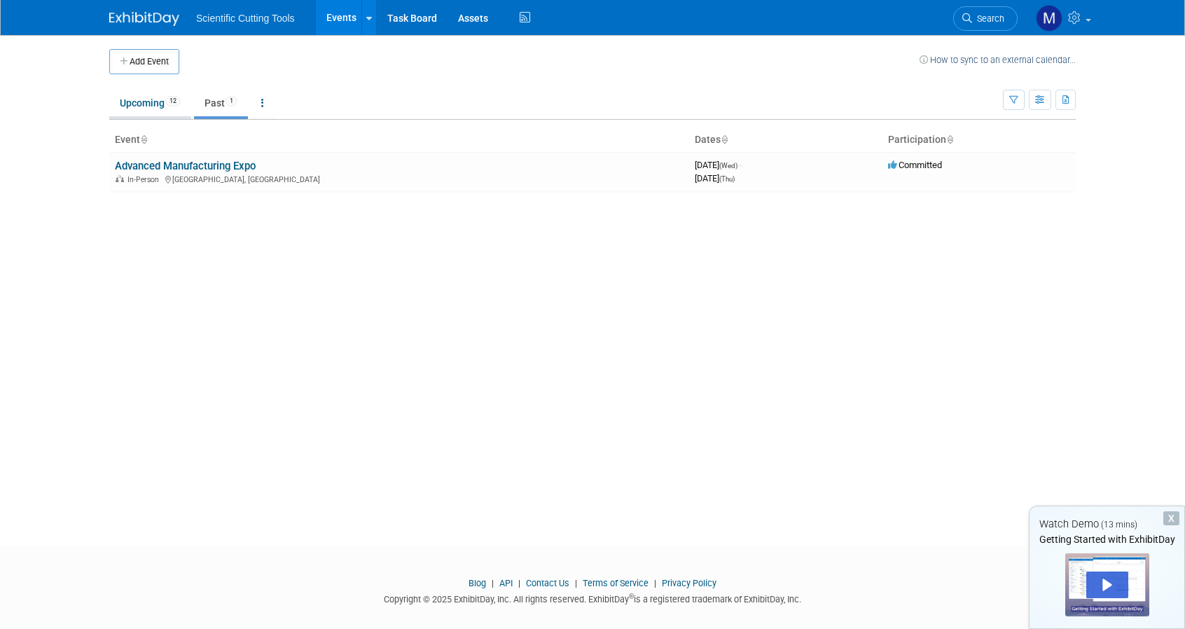
click at [131, 103] on link "Upcoming 12" at bounding box center [150, 103] width 82 height 27
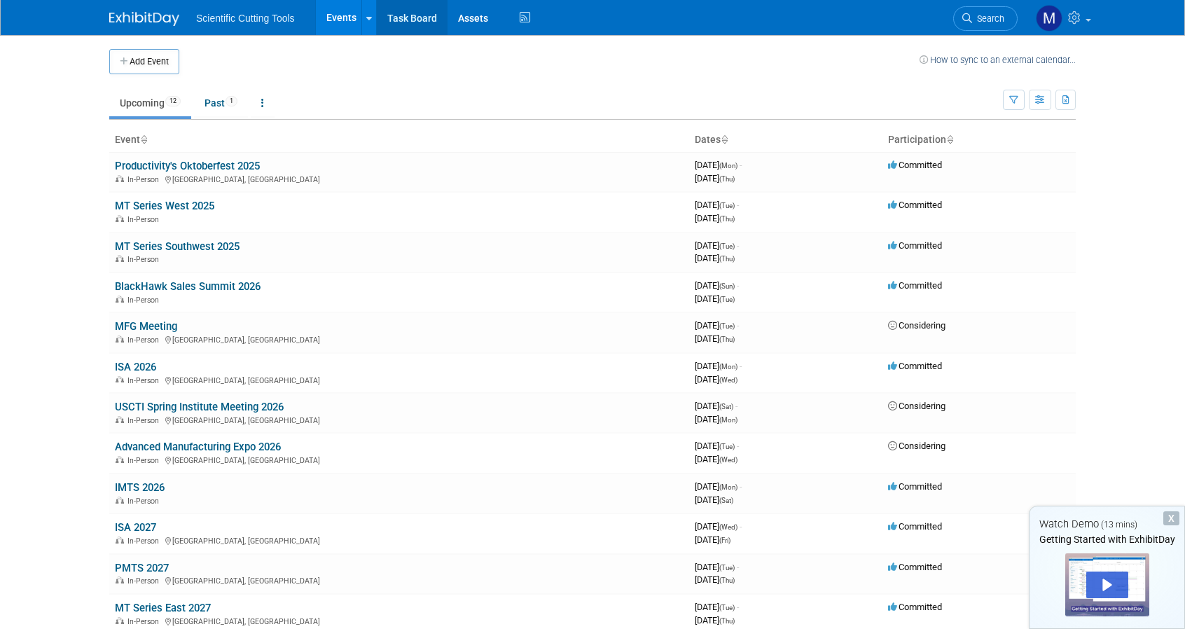
click at [429, 15] on link "Task Board" at bounding box center [412, 17] width 71 height 35
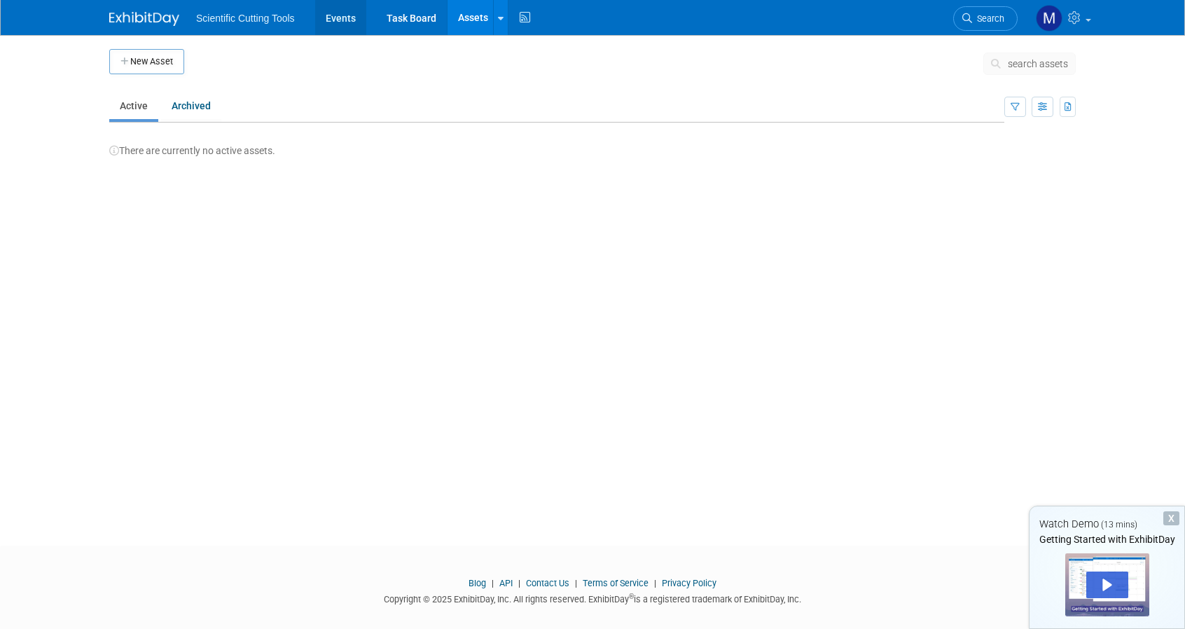
click at [327, 18] on link "Events" at bounding box center [340, 17] width 51 height 35
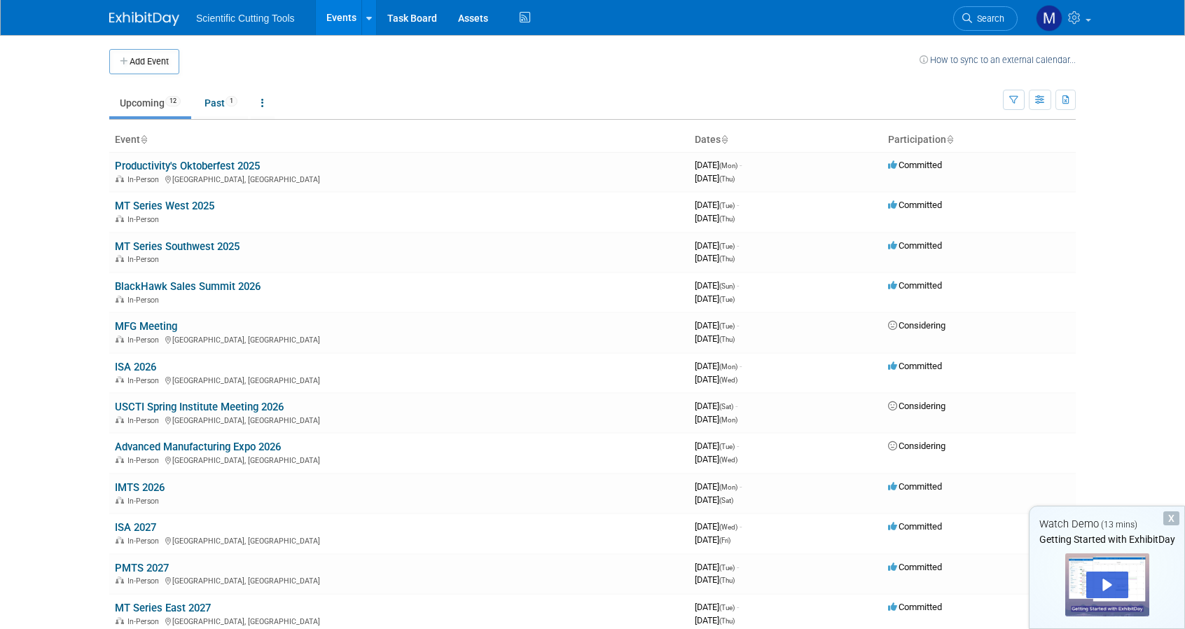
click at [226, 20] on span "Scientific Cutting Tools" at bounding box center [245, 18] width 99 height 11
click at [149, 20] on img at bounding box center [144, 19] width 70 height 14
click at [191, 160] on link "Productivity's Oktoberfest 2025" at bounding box center [187, 166] width 145 height 13
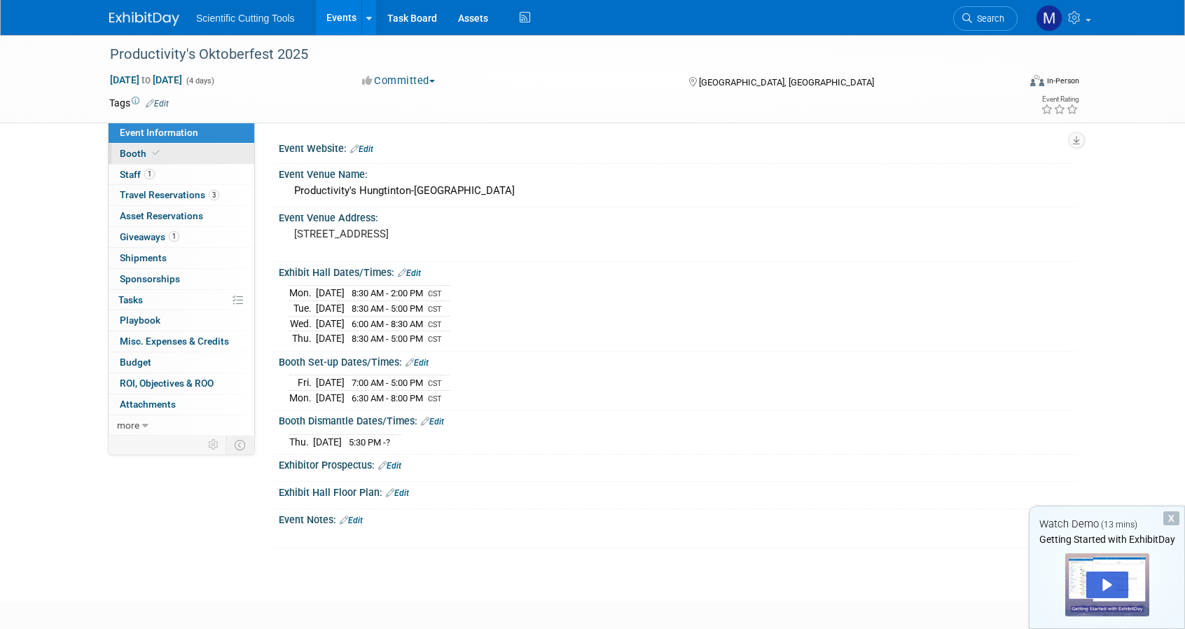
click at [130, 149] on span "Booth" at bounding box center [141, 153] width 43 height 11
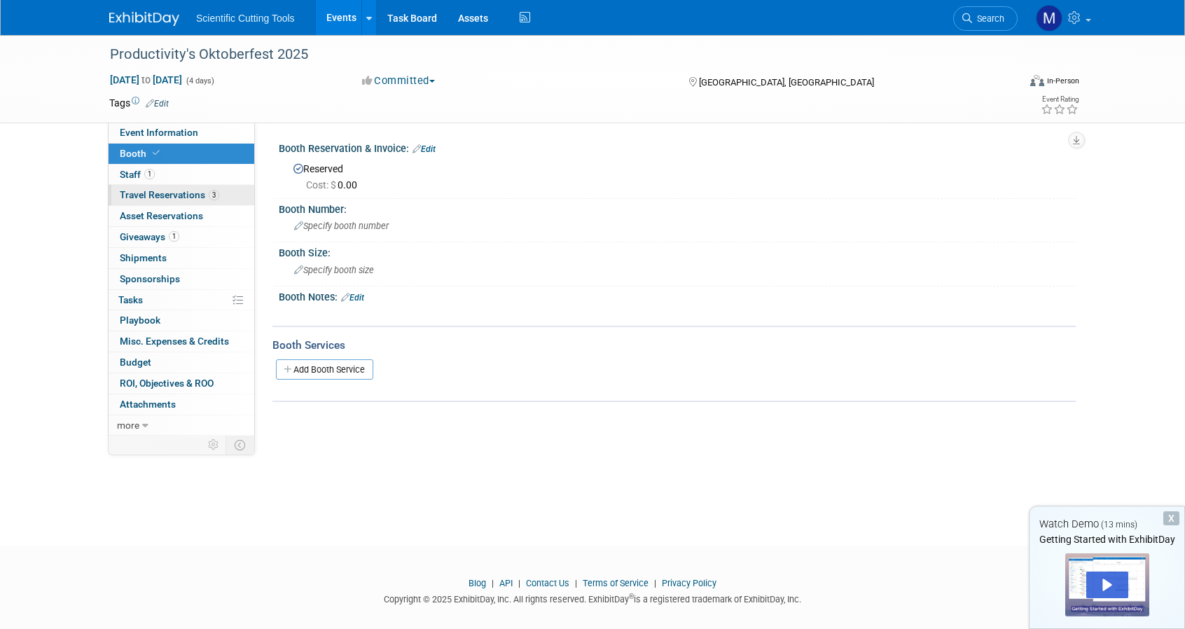
click at [137, 191] on span "Travel Reservations 3" at bounding box center [169, 194] width 99 height 11
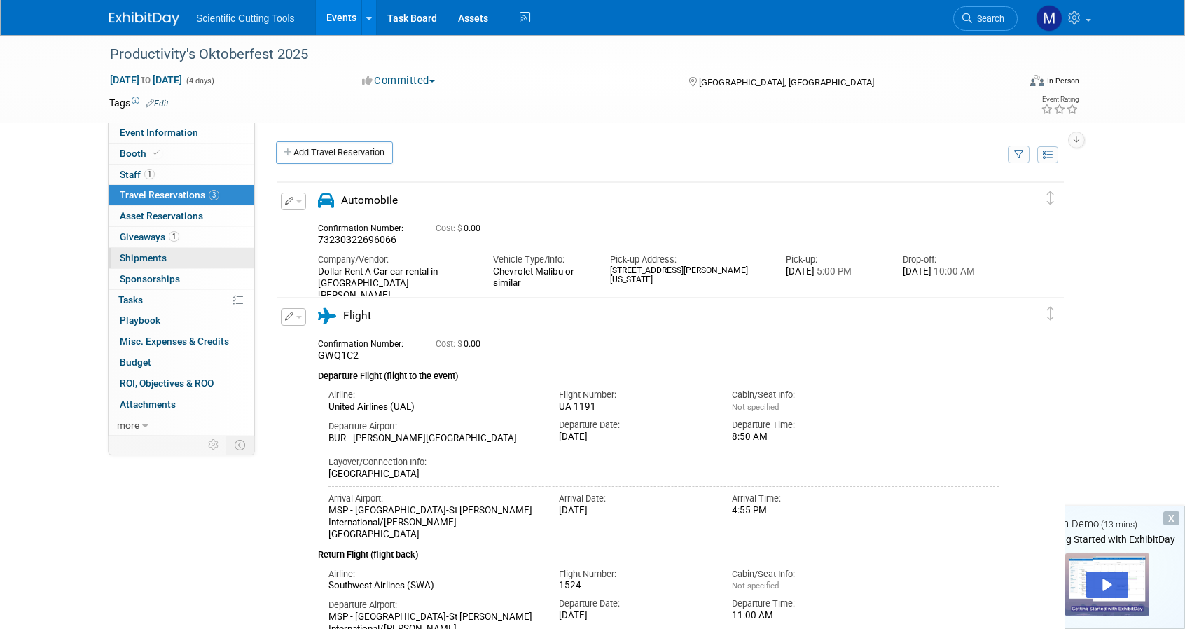
click at [140, 258] on span "Shipments 0" at bounding box center [143, 257] width 47 height 11
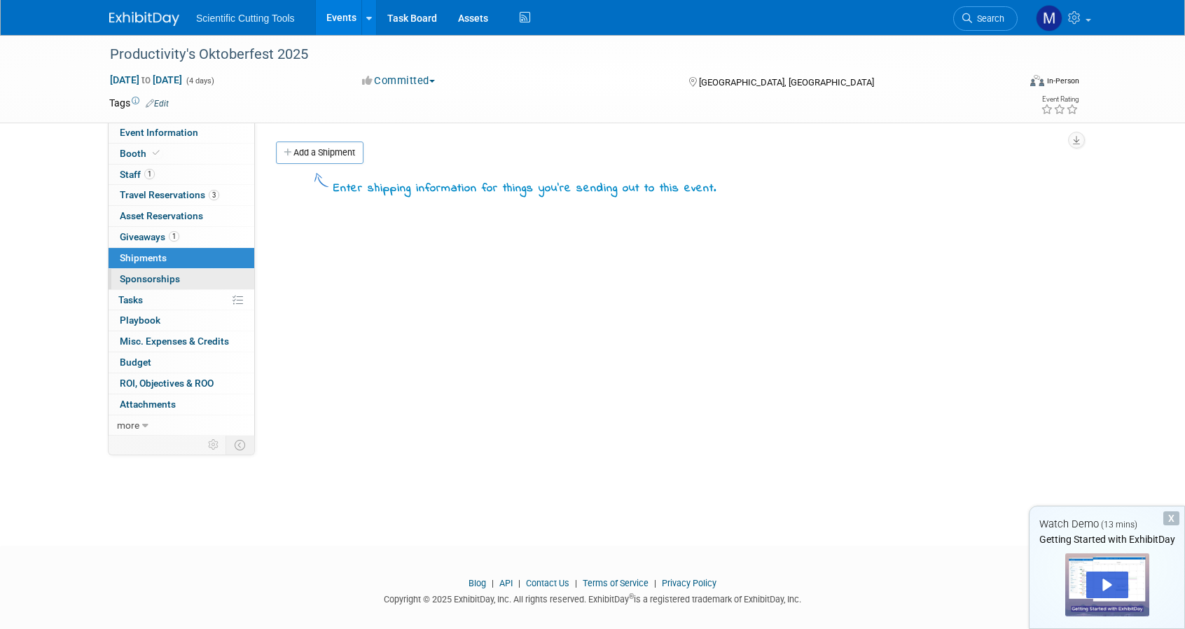
click at [143, 284] on link "0 Sponsorships 0" at bounding box center [182, 279] width 146 height 20
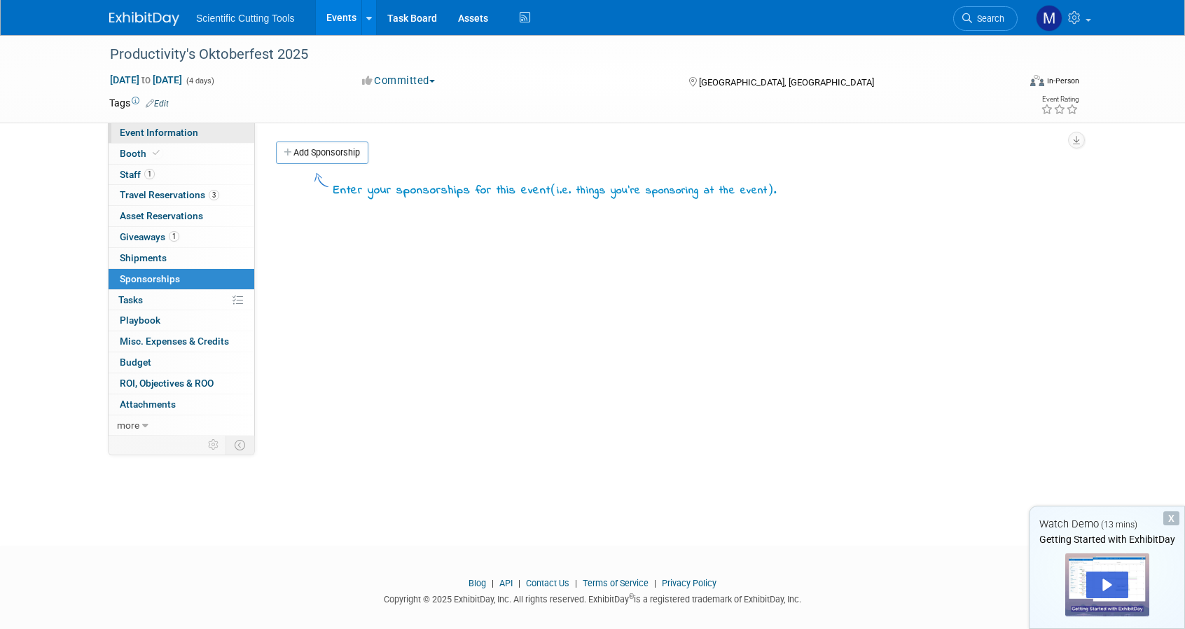
click at [149, 135] on span "Event Information" at bounding box center [159, 132] width 78 height 11
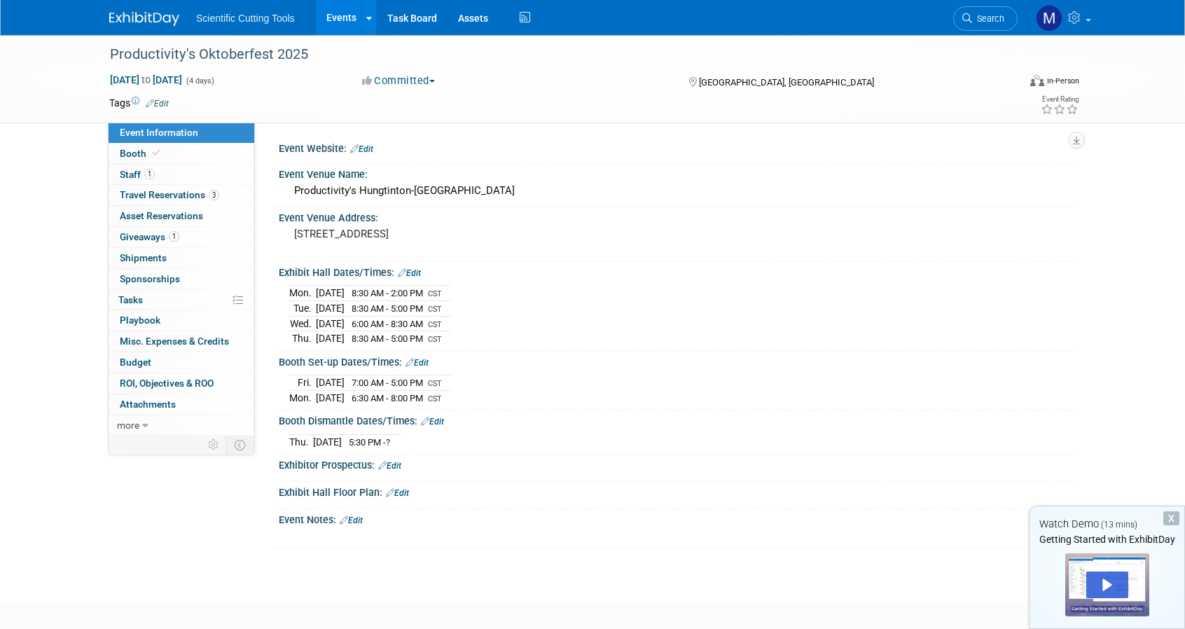
click at [332, 22] on link "Events" at bounding box center [341, 17] width 51 height 35
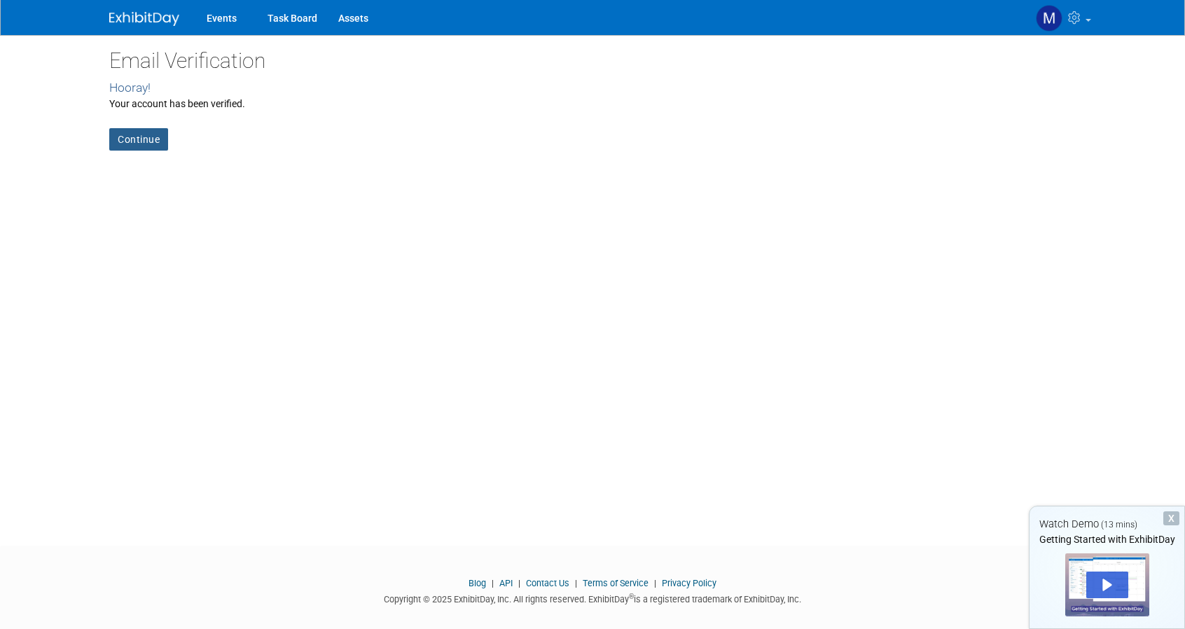
click at [139, 141] on link "Continue" at bounding box center [138, 139] width 59 height 22
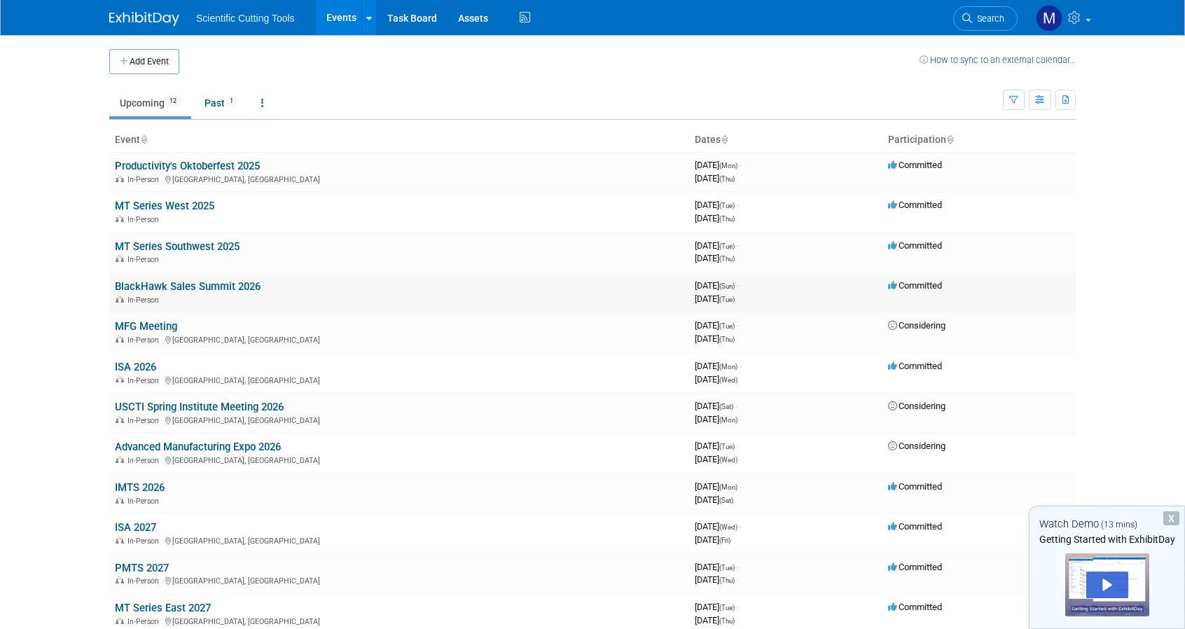
click at [216, 287] on link "BlackHawk Sales Summit 2026" at bounding box center [188, 286] width 146 height 13
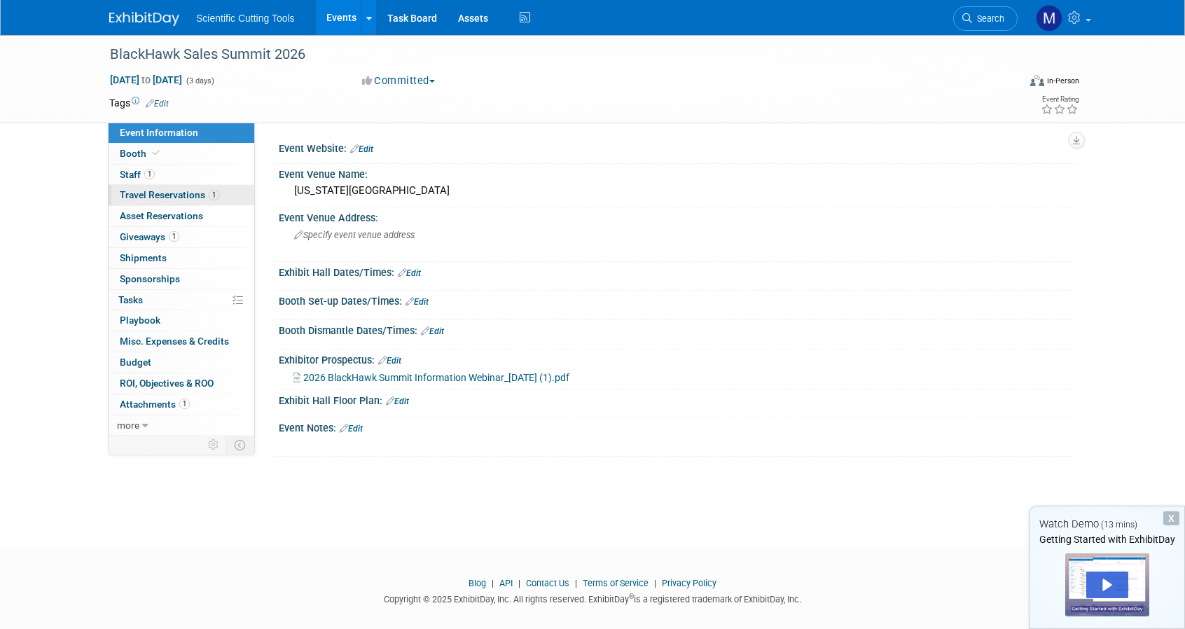
click at [144, 189] on span "Travel Reservations 1" at bounding box center [169, 194] width 99 height 11
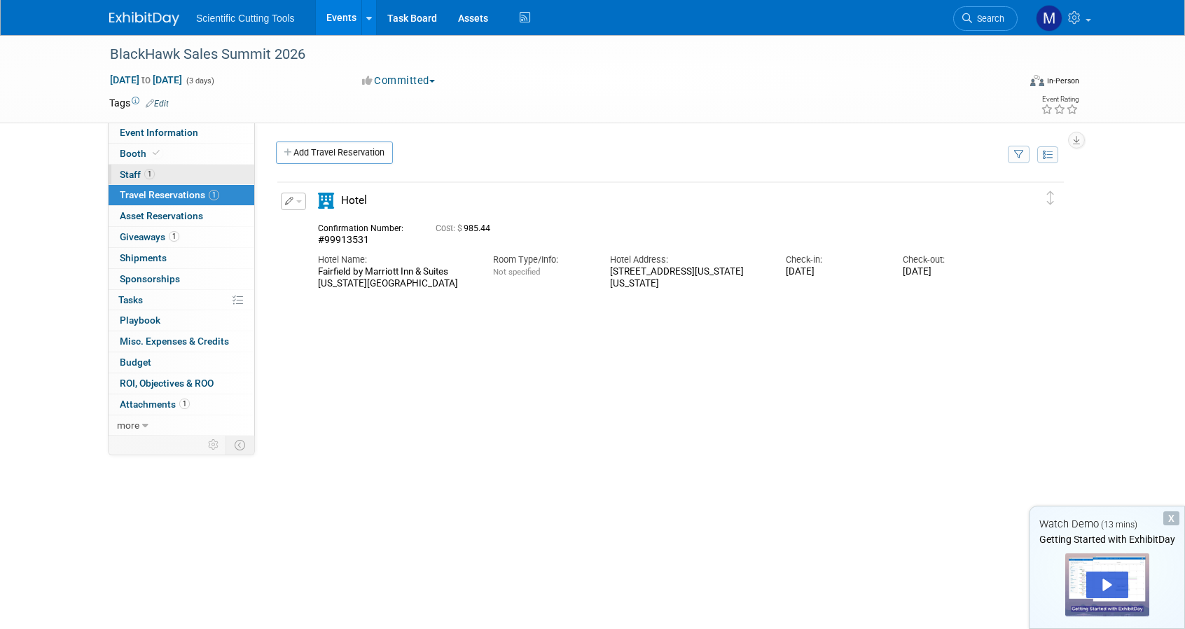
click at [129, 172] on span "Staff 1" at bounding box center [137, 174] width 35 height 11
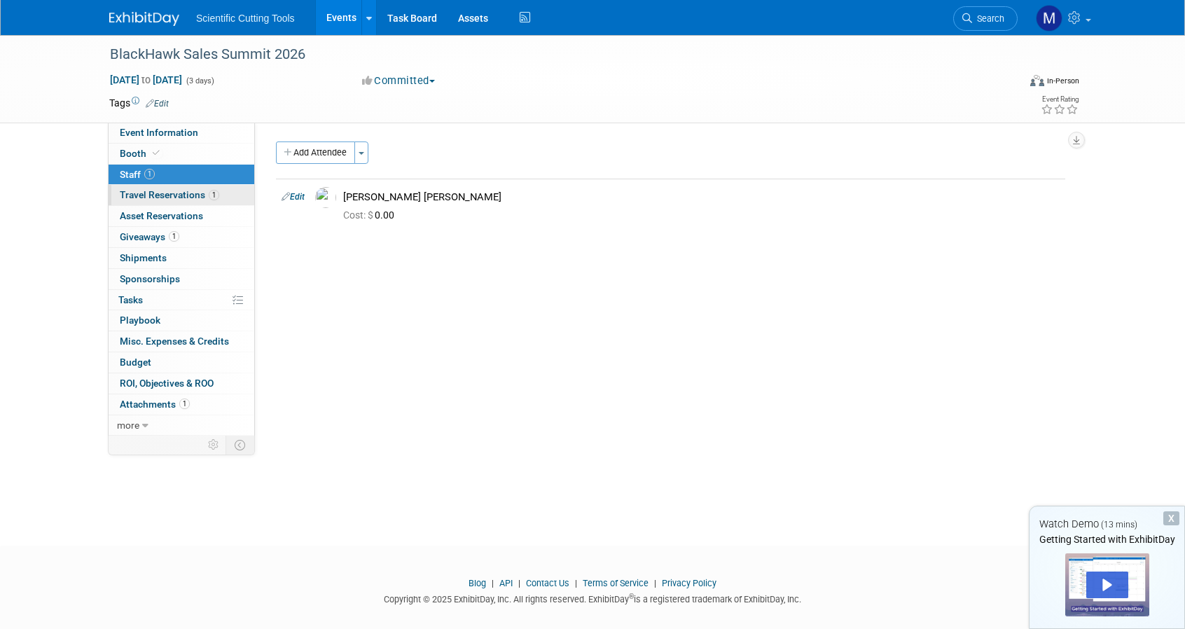
click at [133, 192] on span "Travel Reservations 1" at bounding box center [169, 194] width 99 height 11
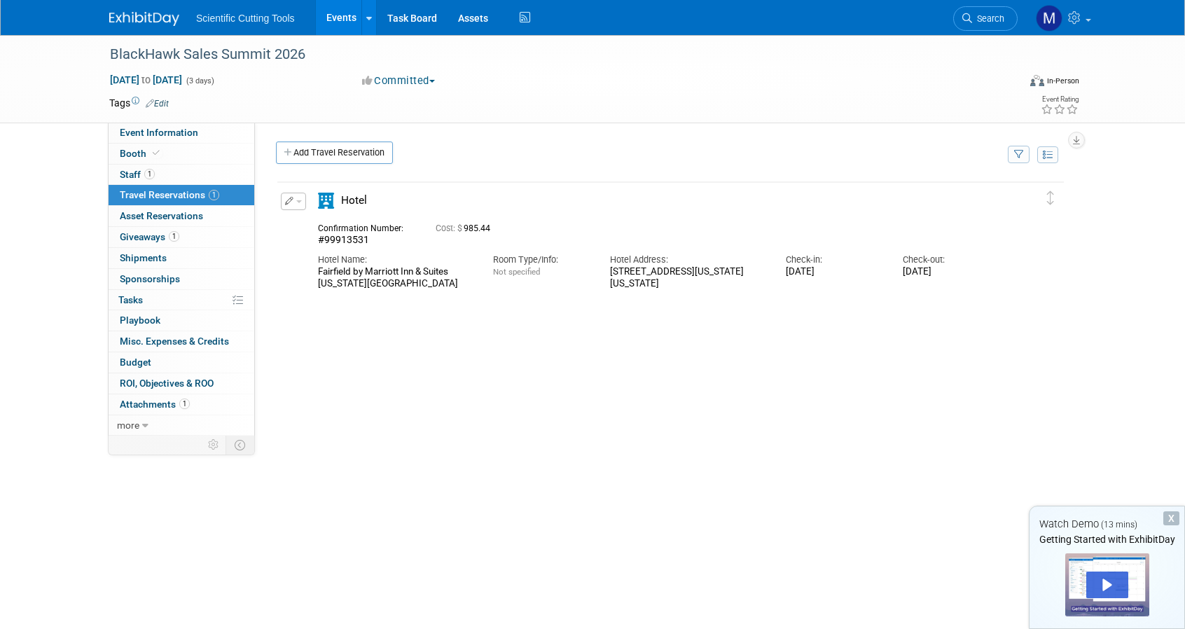
click at [299, 202] on button "button" at bounding box center [293, 202] width 25 height 18
click at [305, 218] on button "Edit Reservation" at bounding box center [341, 226] width 118 height 20
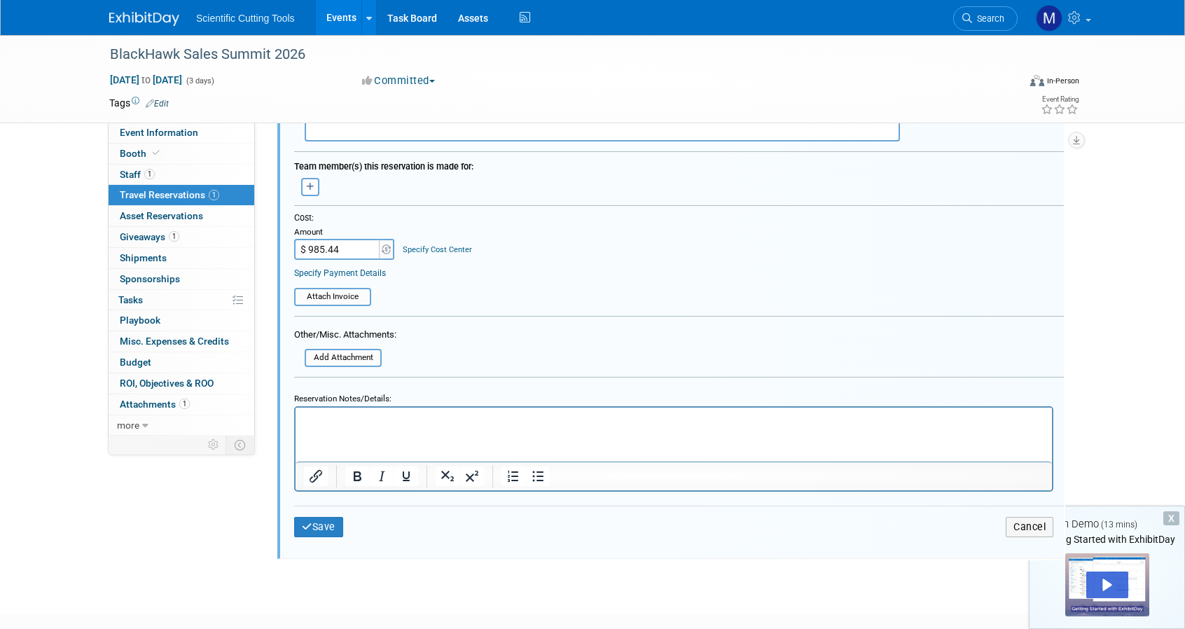
scroll to position [523, 0]
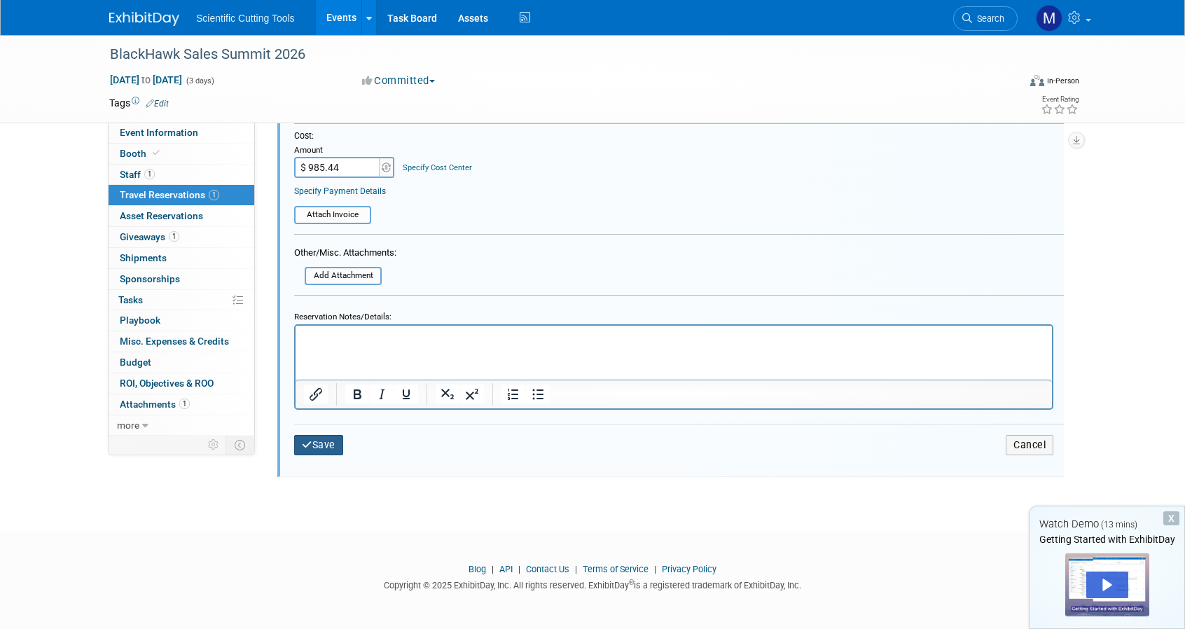
click at [312, 446] on button "Save" at bounding box center [318, 445] width 49 height 20
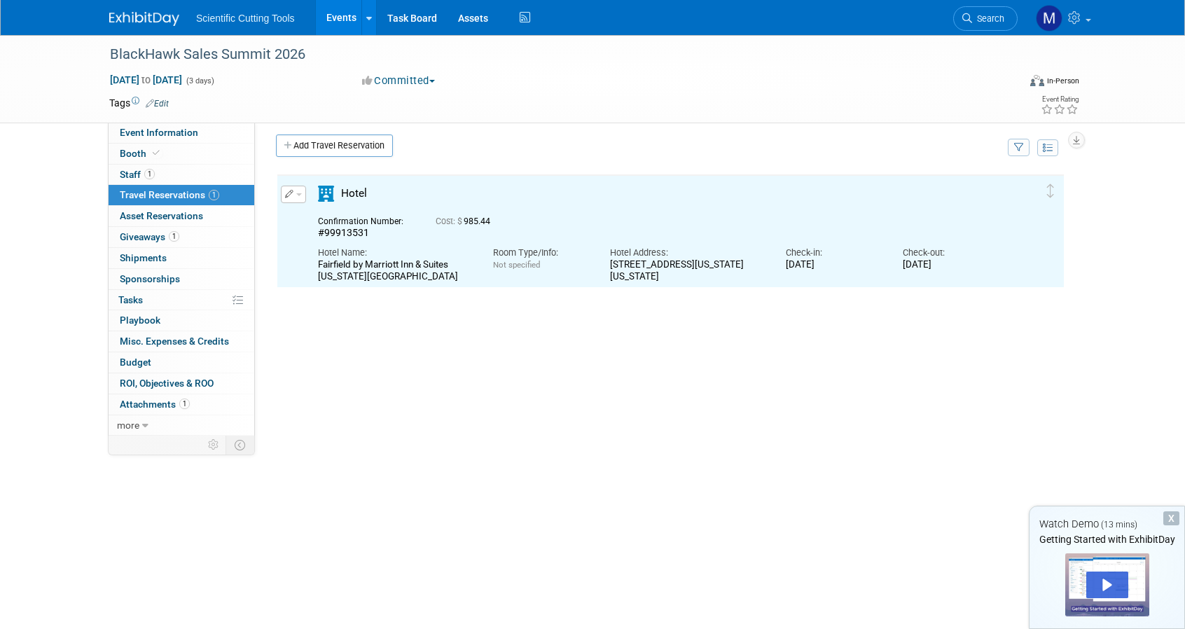
scroll to position [0, 0]
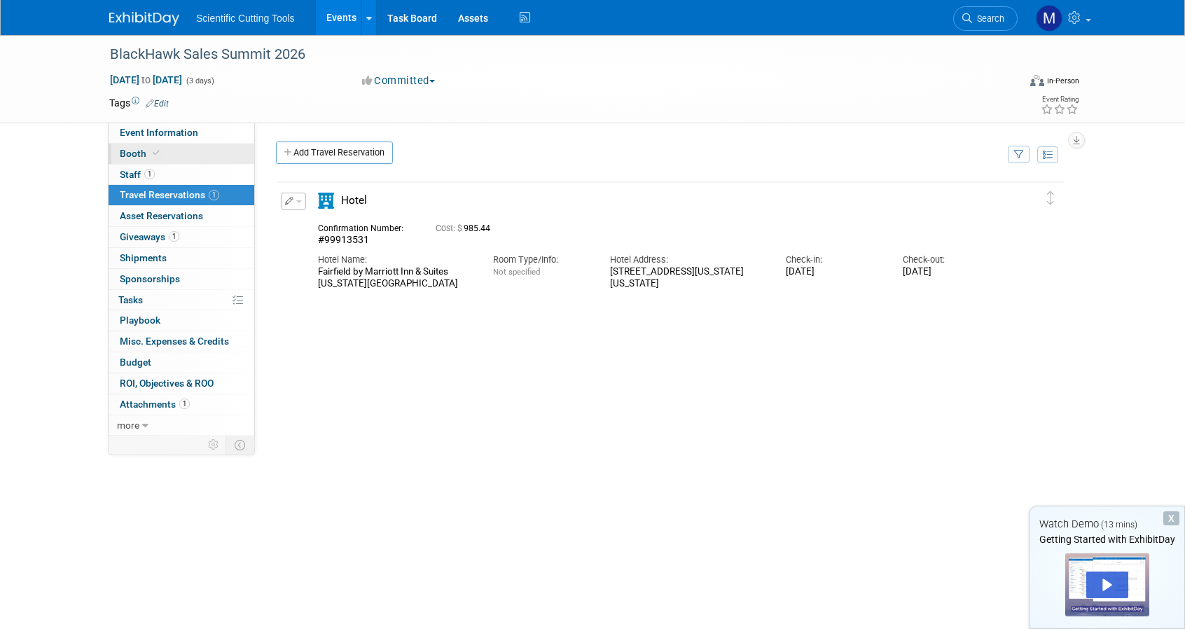
click at [146, 155] on span "Booth" at bounding box center [141, 153] width 43 height 11
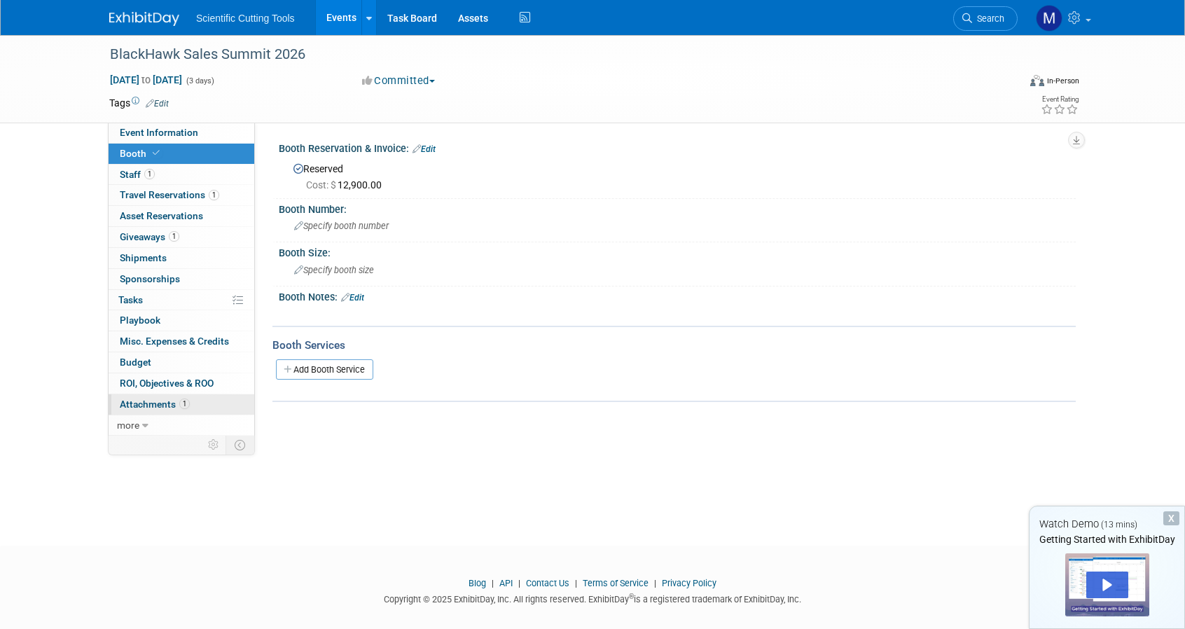
click at [160, 401] on span "Attachments 1" at bounding box center [155, 404] width 70 height 11
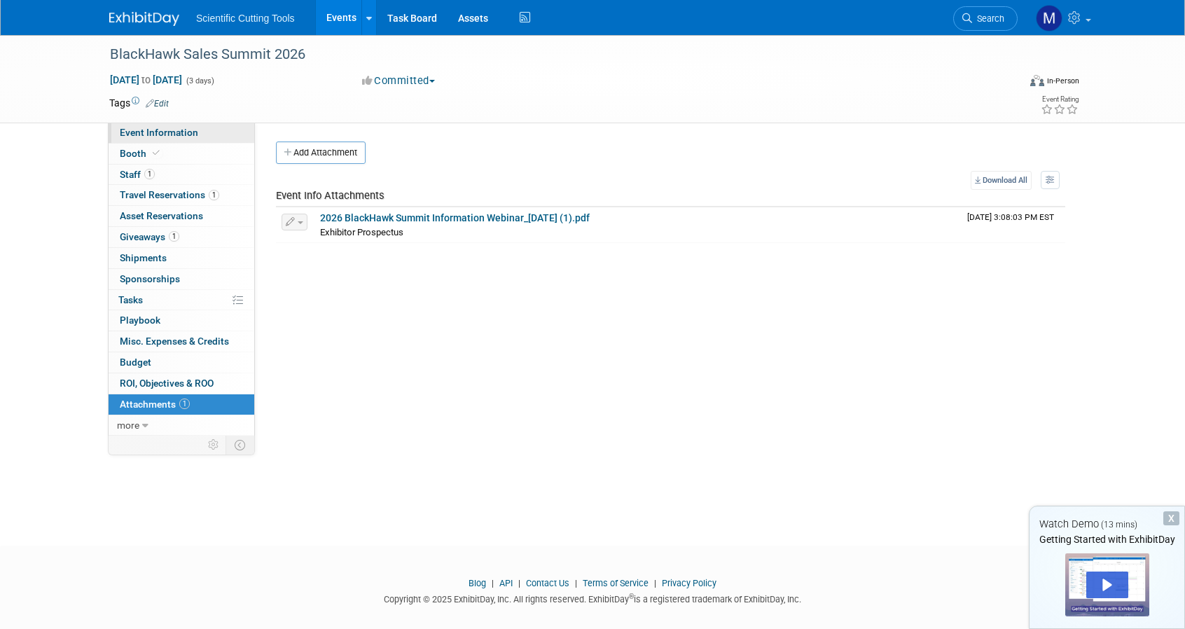
click at [149, 132] on span "Event Information" at bounding box center [159, 132] width 78 height 11
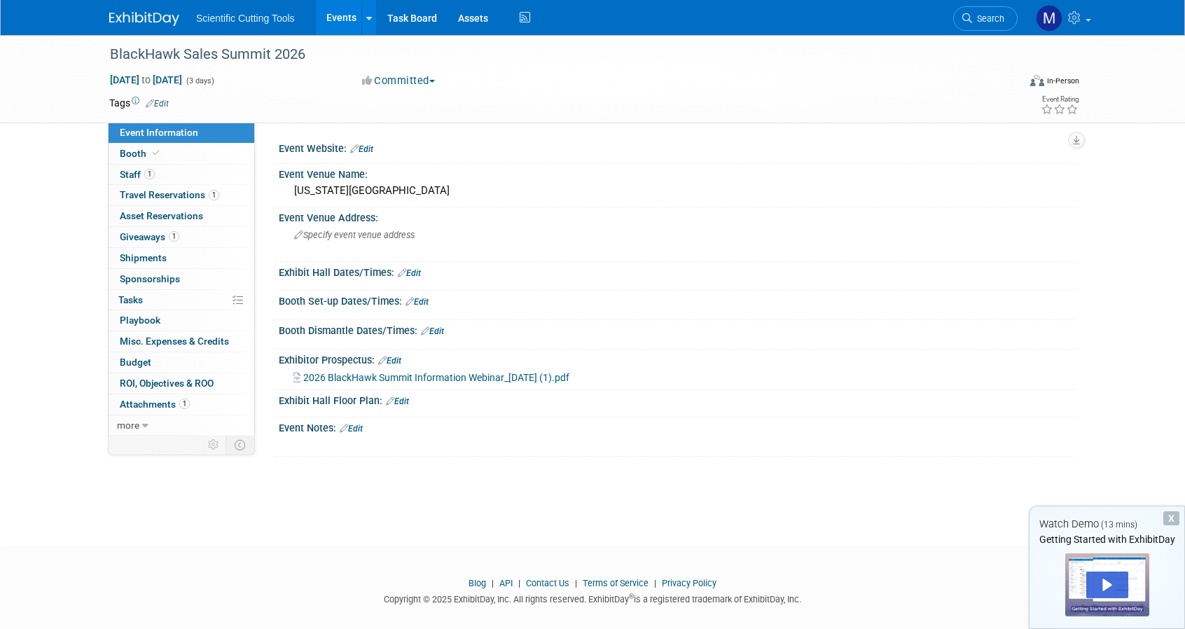
click at [372, 379] on span "2026 BlackHawk Summit Information Webinar_8.4.25 (1).pdf" at bounding box center [436, 377] width 266 height 11
click at [339, 16] on link "Events" at bounding box center [341, 17] width 51 height 35
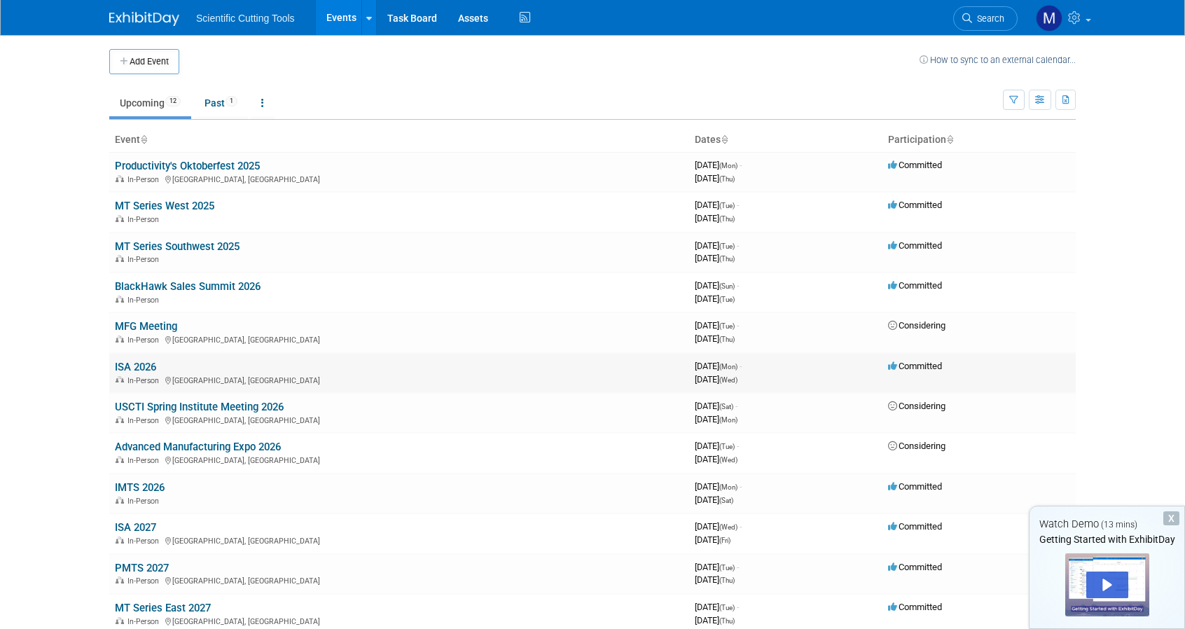
click at [145, 365] on link "ISA 2026" at bounding box center [135, 367] width 41 height 13
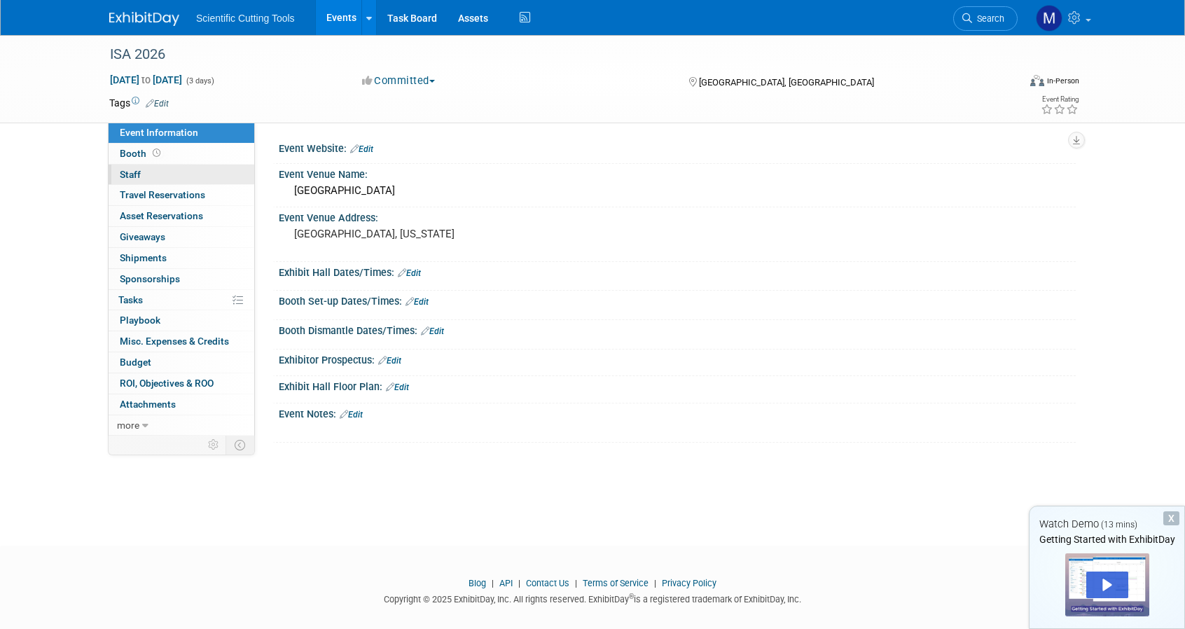
click at [125, 173] on span "Staff 0" at bounding box center [130, 174] width 21 height 11
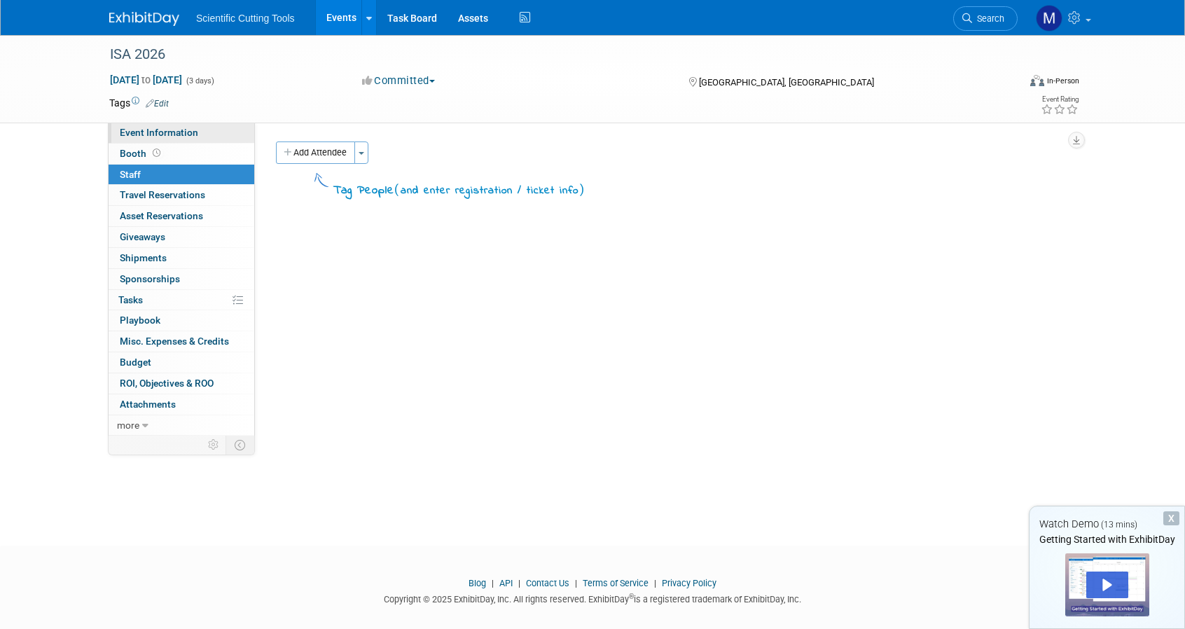
click at [156, 139] on link "Event Information" at bounding box center [182, 133] width 146 height 20
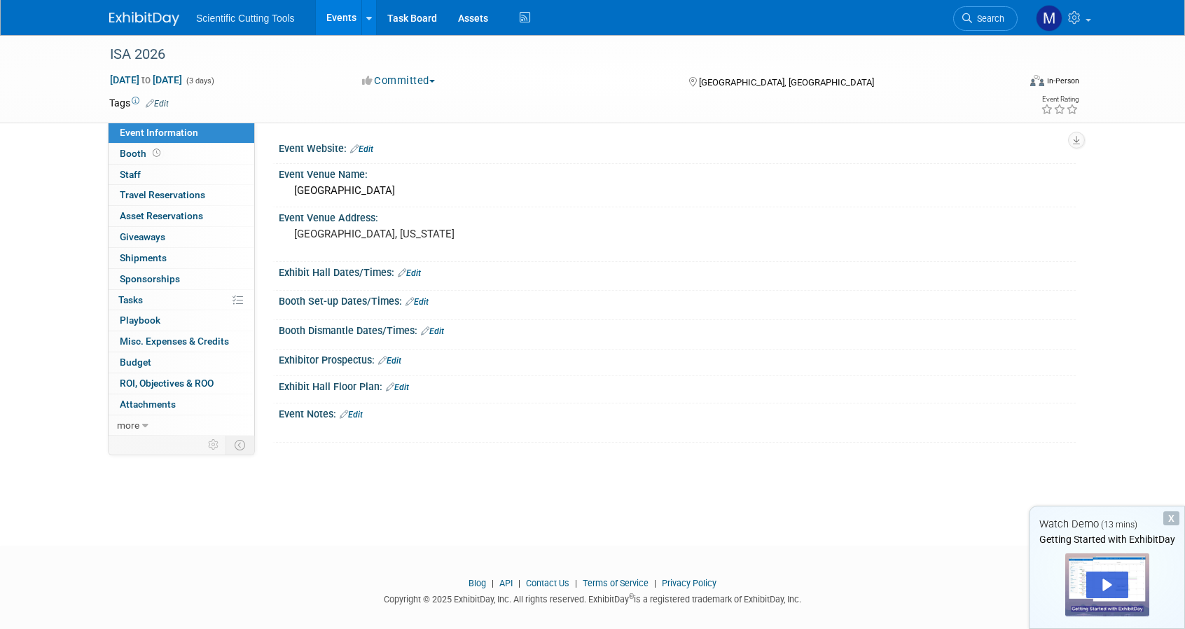
click at [333, 26] on link "Events" at bounding box center [341, 17] width 51 height 35
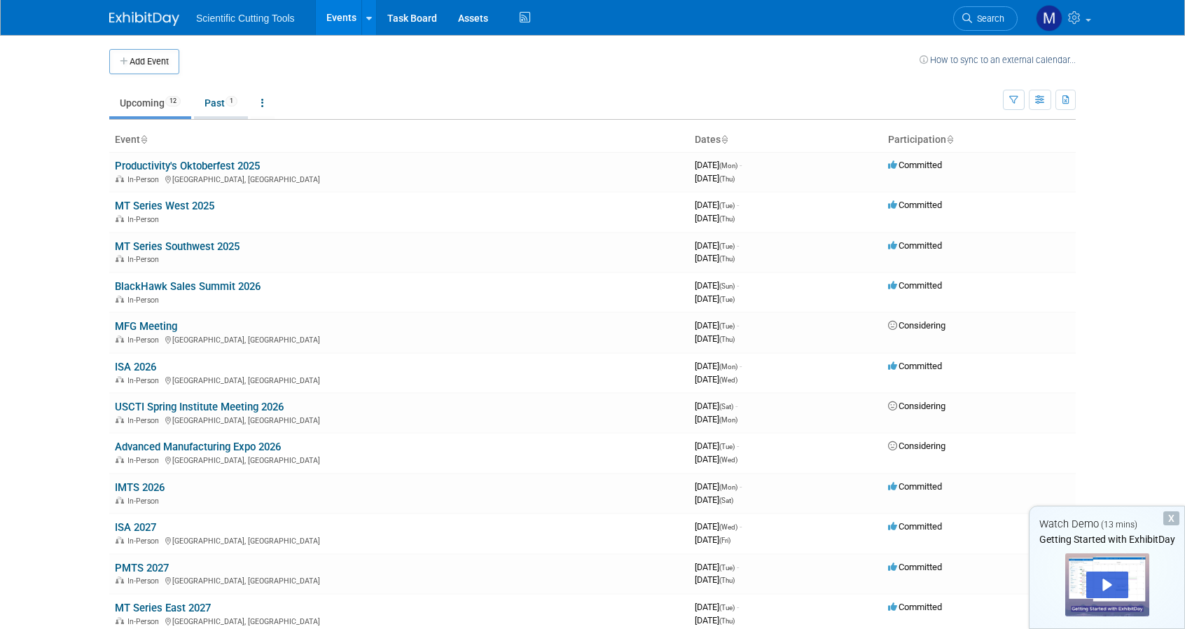
click at [215, 97] on link "Past 1" at bounding box center [221, 103] width 54 height 27
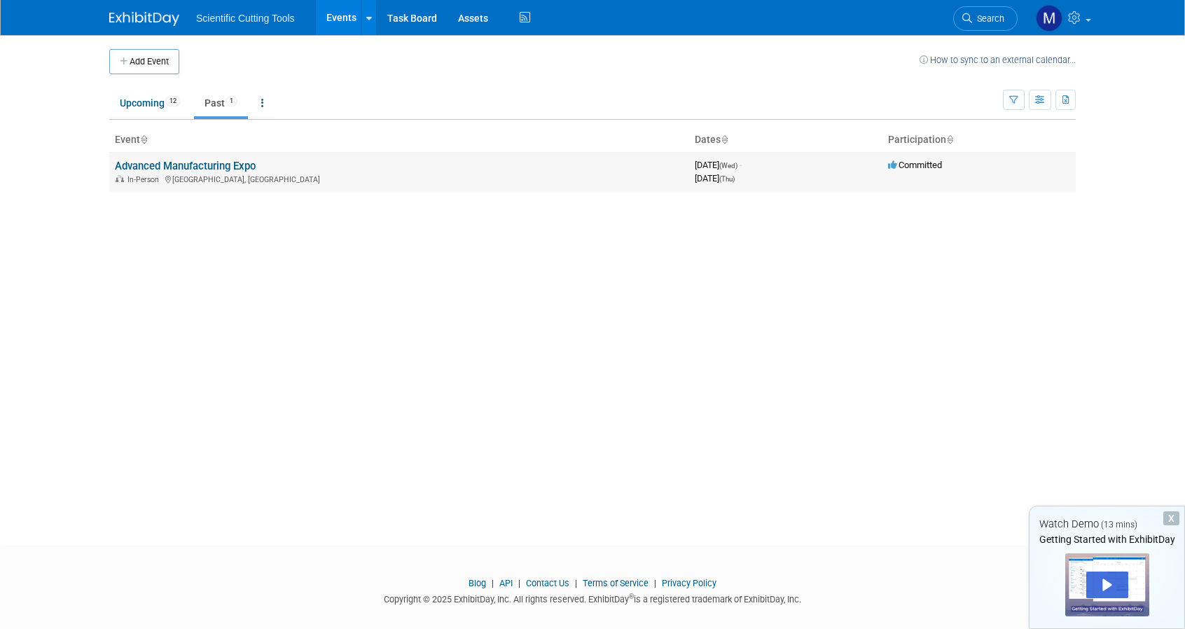
click at [205, 168] on link "Advanced Manufacturing Expo" at bounding box center [185, 166] width 141 height 13
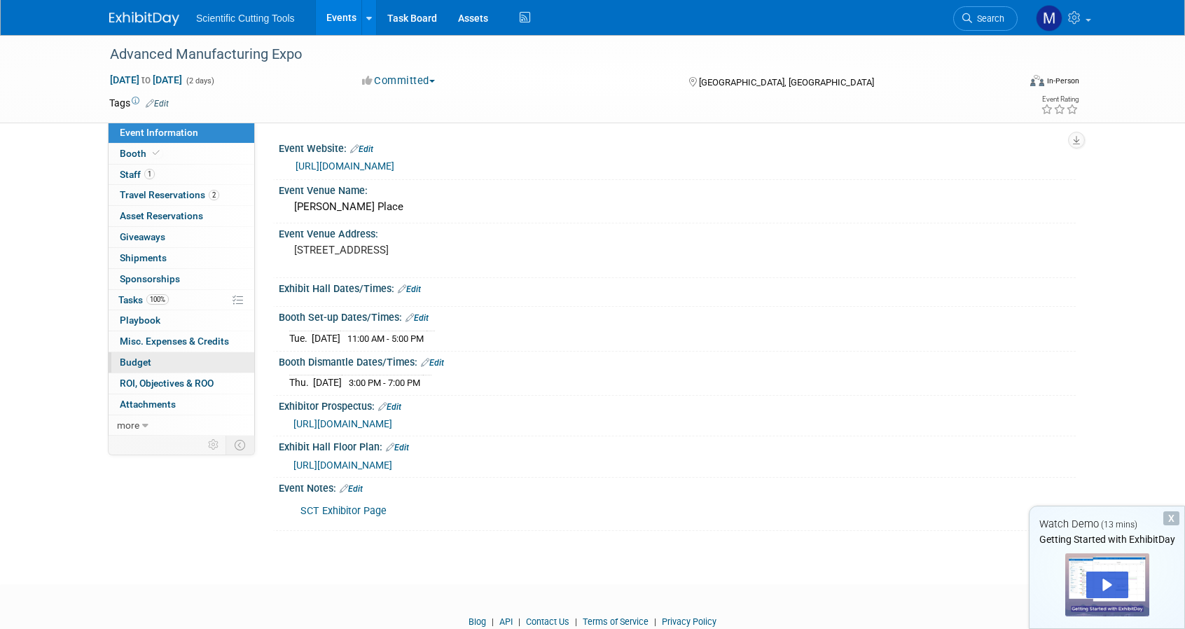
click at [139, 358] on span "Budget" at bounding box center [136, 362] width 32 height 11
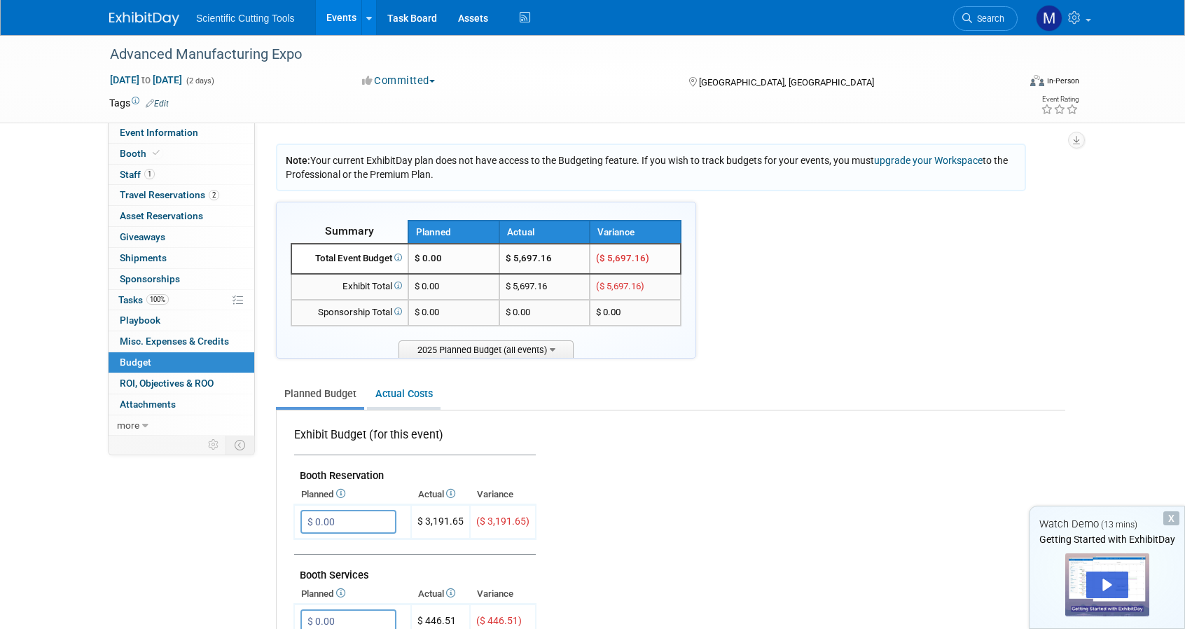
click at [394, 399] on link "Actual Costs" at bounding box center [404, 394] width 74 height 26
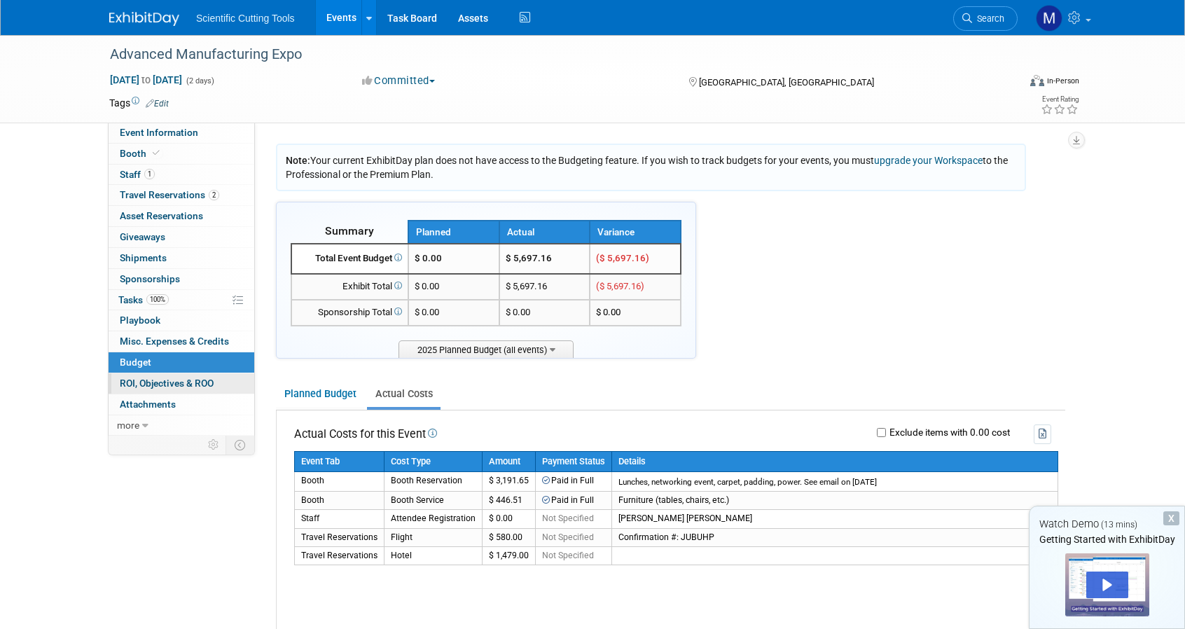
click at [184, 380] on span "ROI, Objectives & ROO 0" at bounding box center [167, 383] width 94 height 11
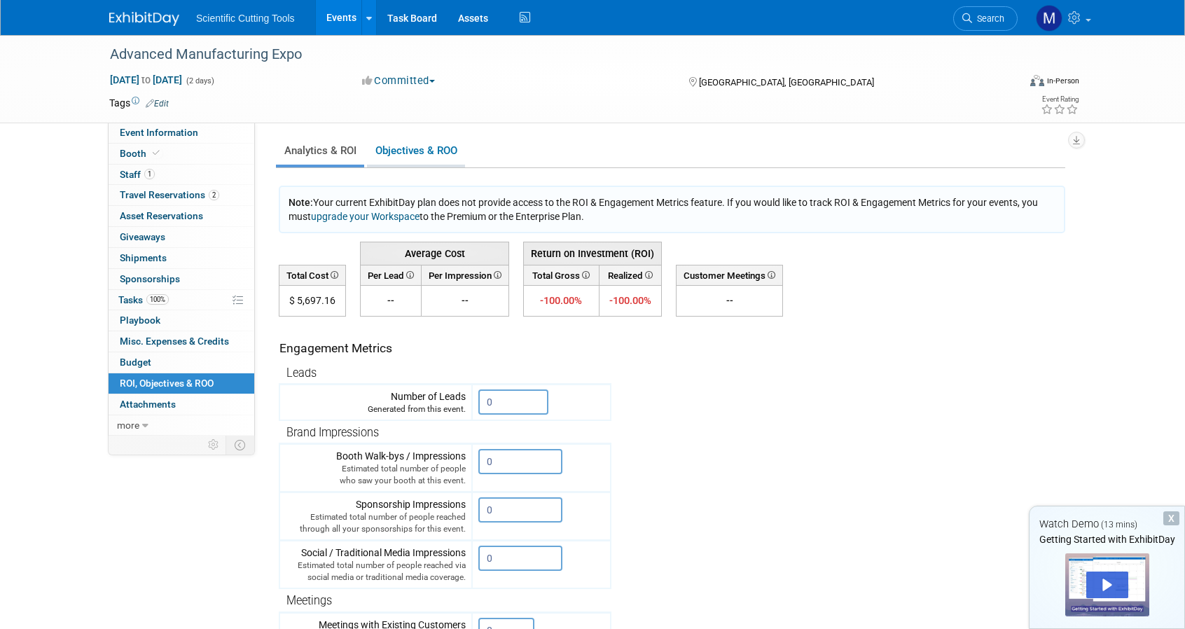
click at [439, 151] on link "Objectives & ROO 0" at bounding box center [416, 150] width 98 height 27
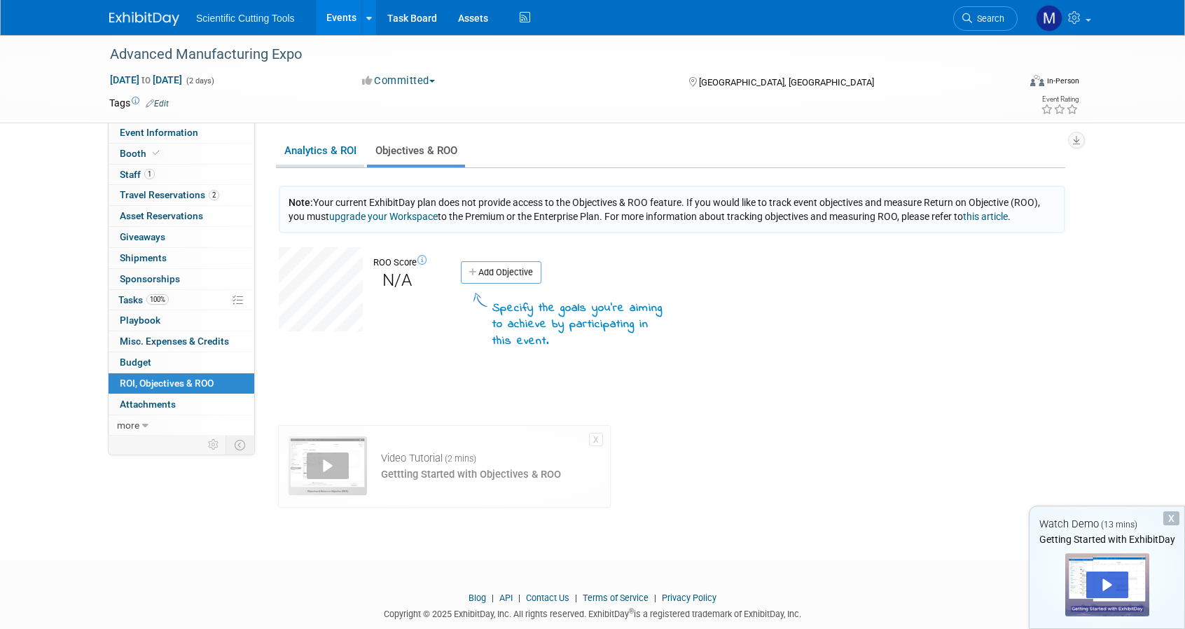
click at [315, 152] on link "Analytics & ROI" at bounding box center [320, 150] width 88 height 27
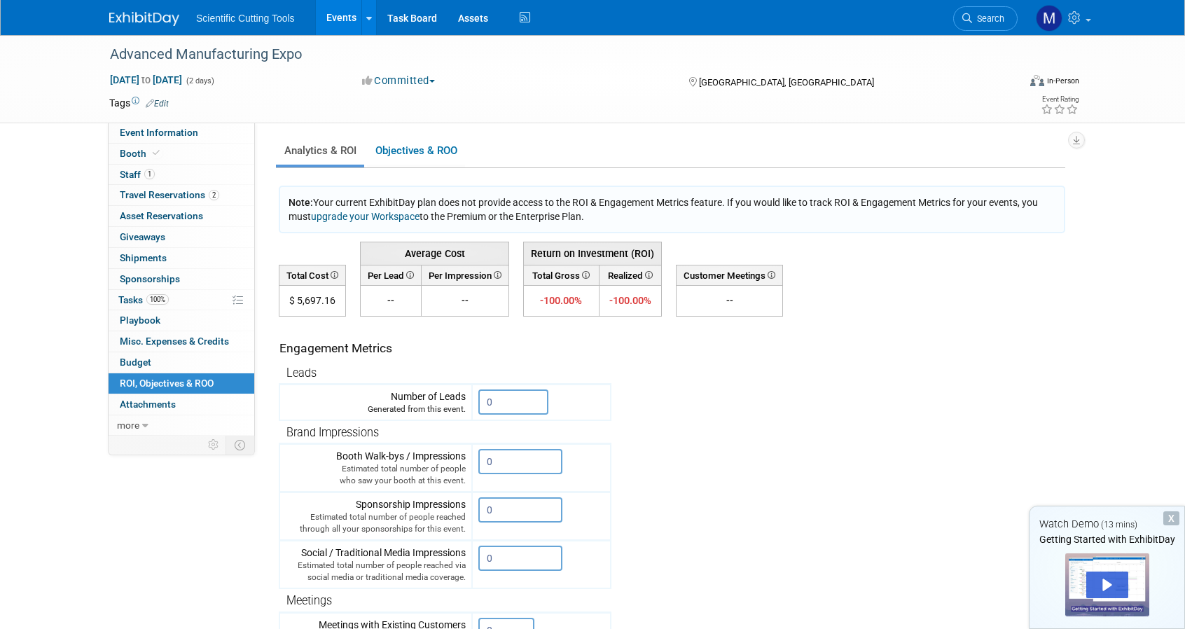
click at [400, 214] on link "upgrade your Workspace" at bounding box center [365, 216] width 109 height 11
